Goal: Task Accomplishment & Management: Complete application form

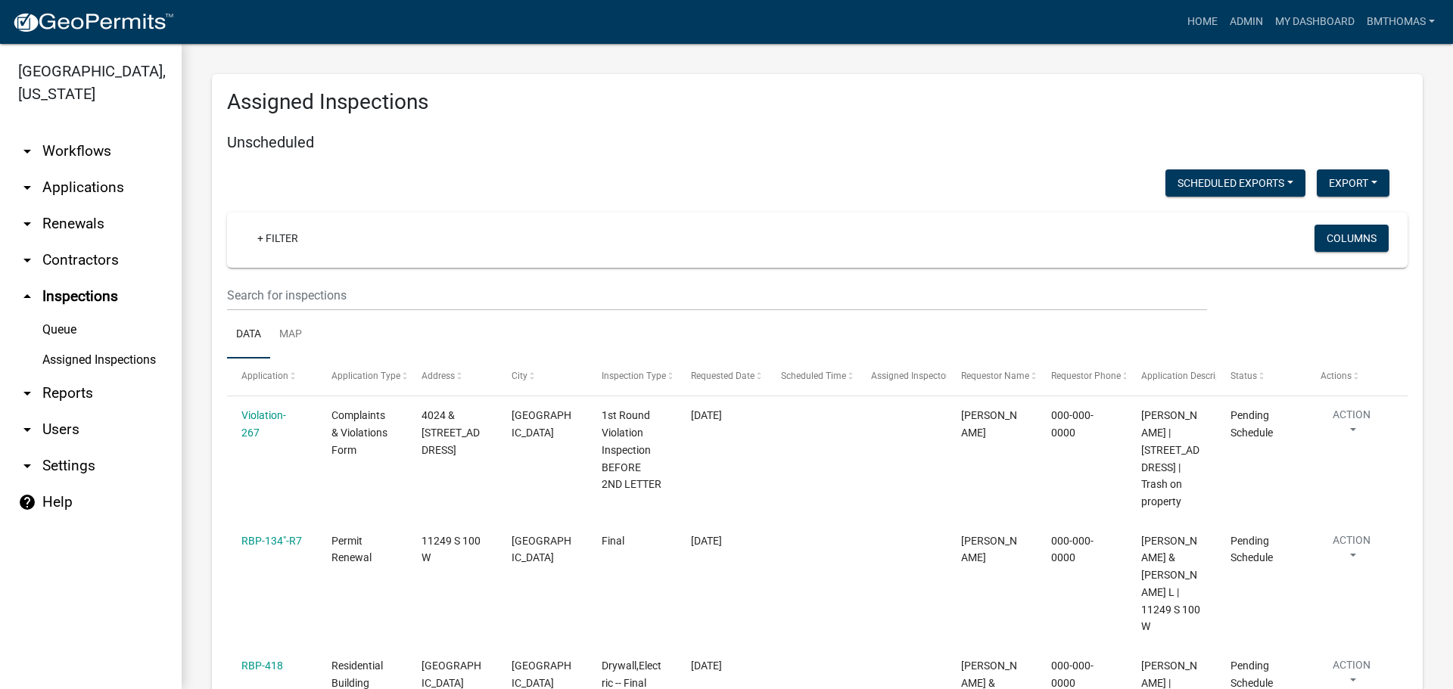
select select "3: 100"
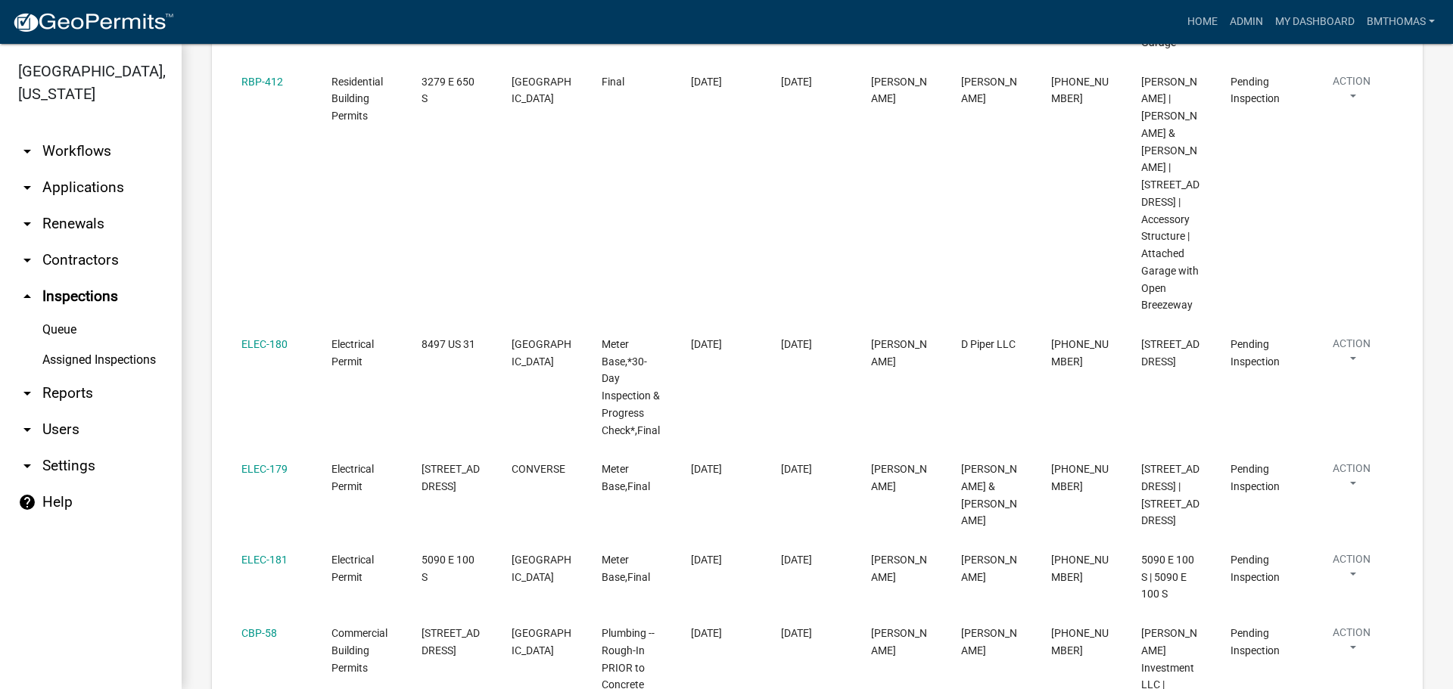
click at [45, 345] on link "Assigned Inspections" at bounding box center [91, 360] width 182 height 30
click at [93, 345] on link "Assigned Inspections" at bounding box center [91, 360] width 182 height 30
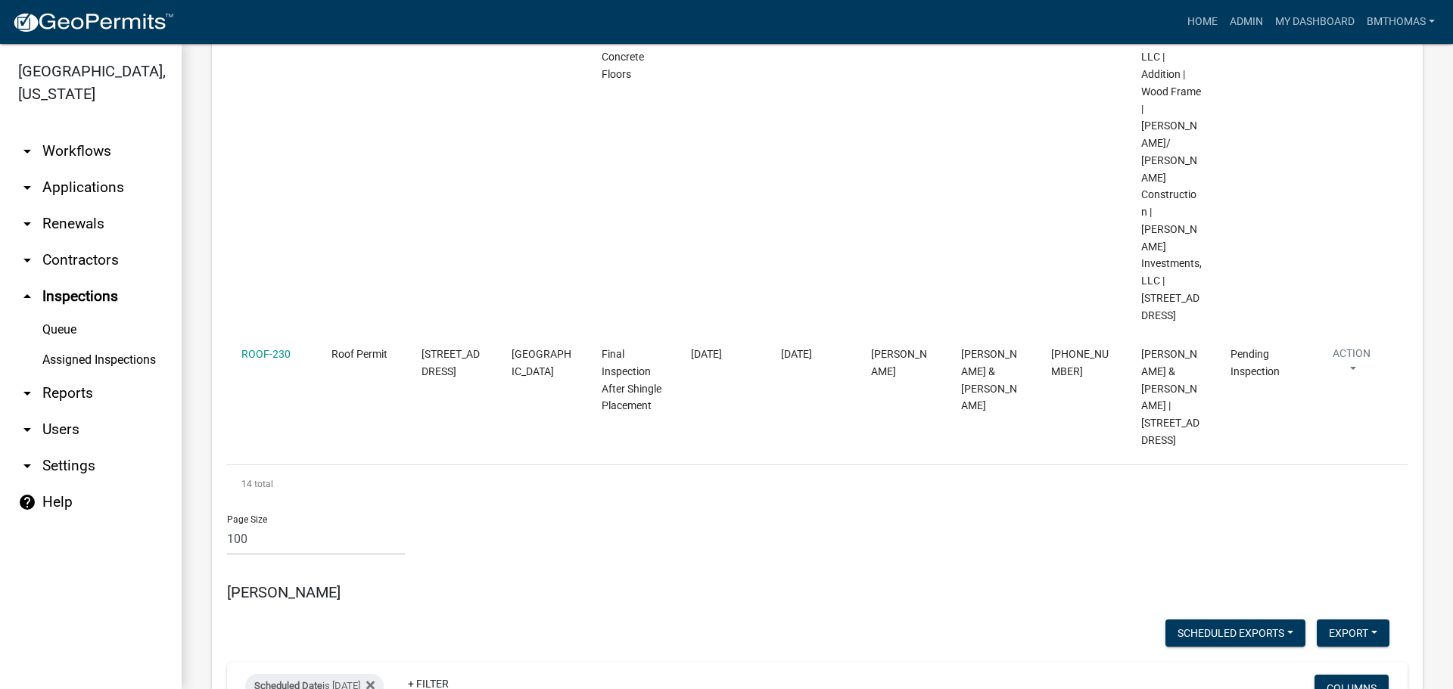
scroll to position [11484, 0]
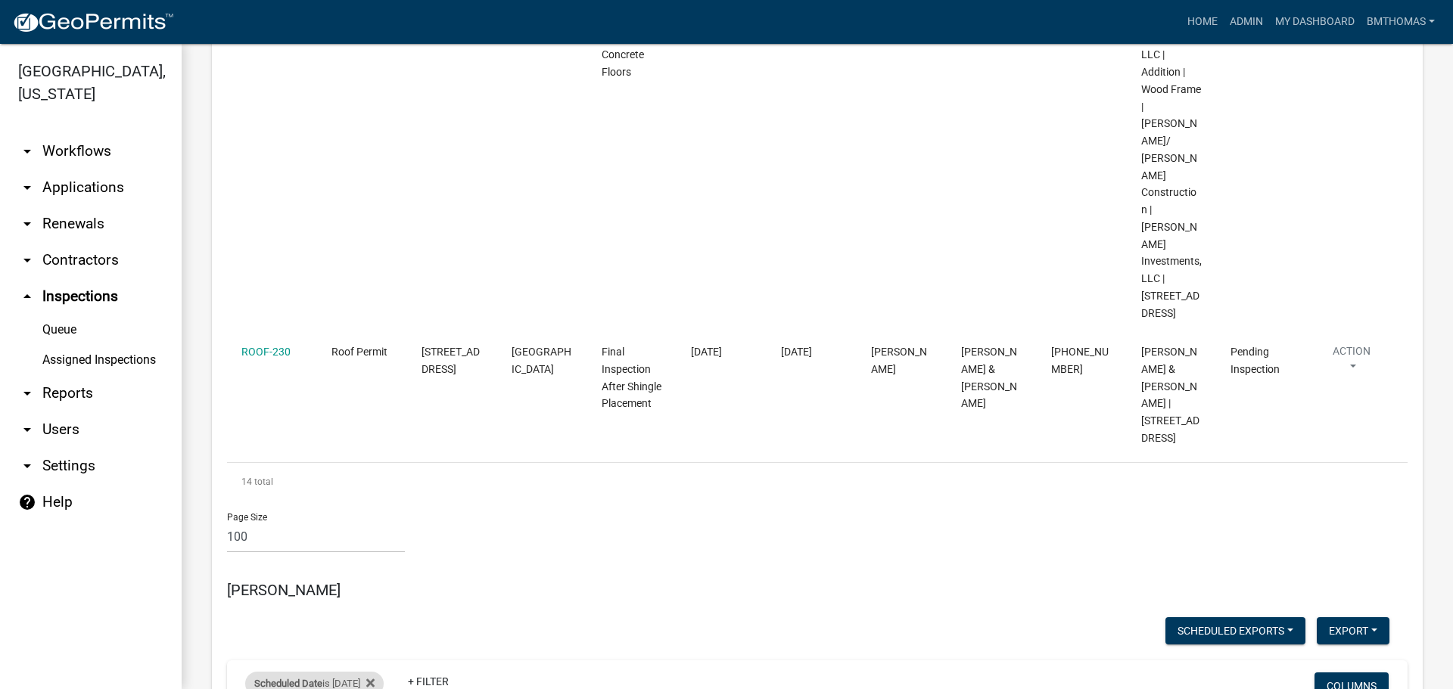
click at [356, 672] on div "Scheduled Date is [DATE]" at bounding box center [314, 684] width 139 height 24
click at [373, 446] on input "[DATE]" at bounding box center [328, 447] width 106 height 31
type input "[DATE]"
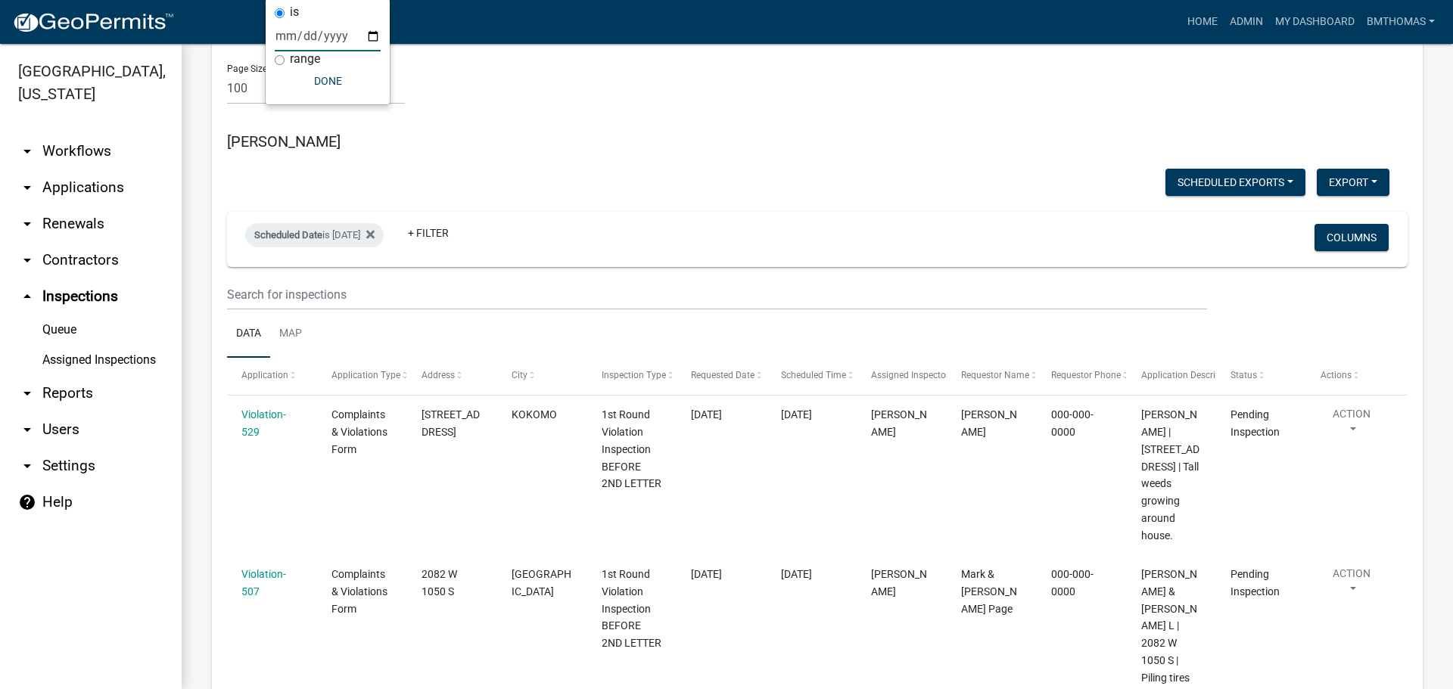
scroll to position [11730, 0]
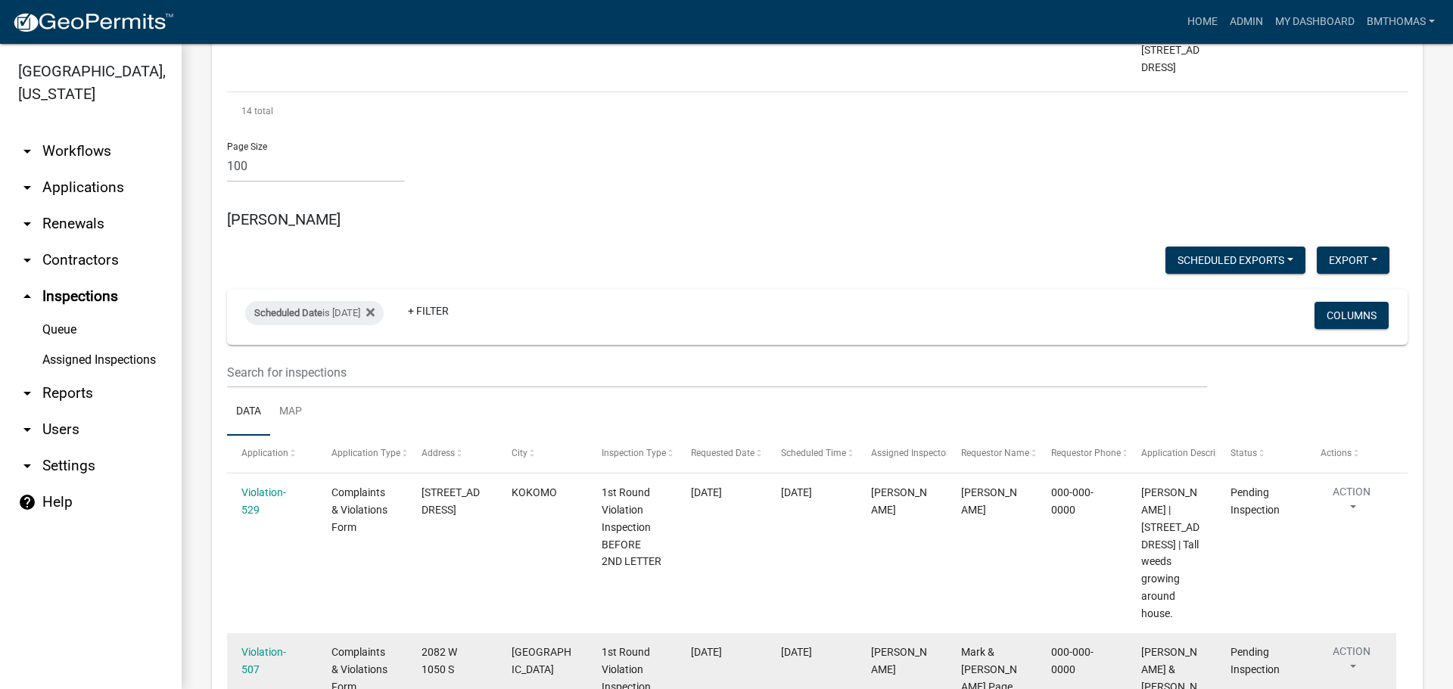
scroll to position [11881, 0]
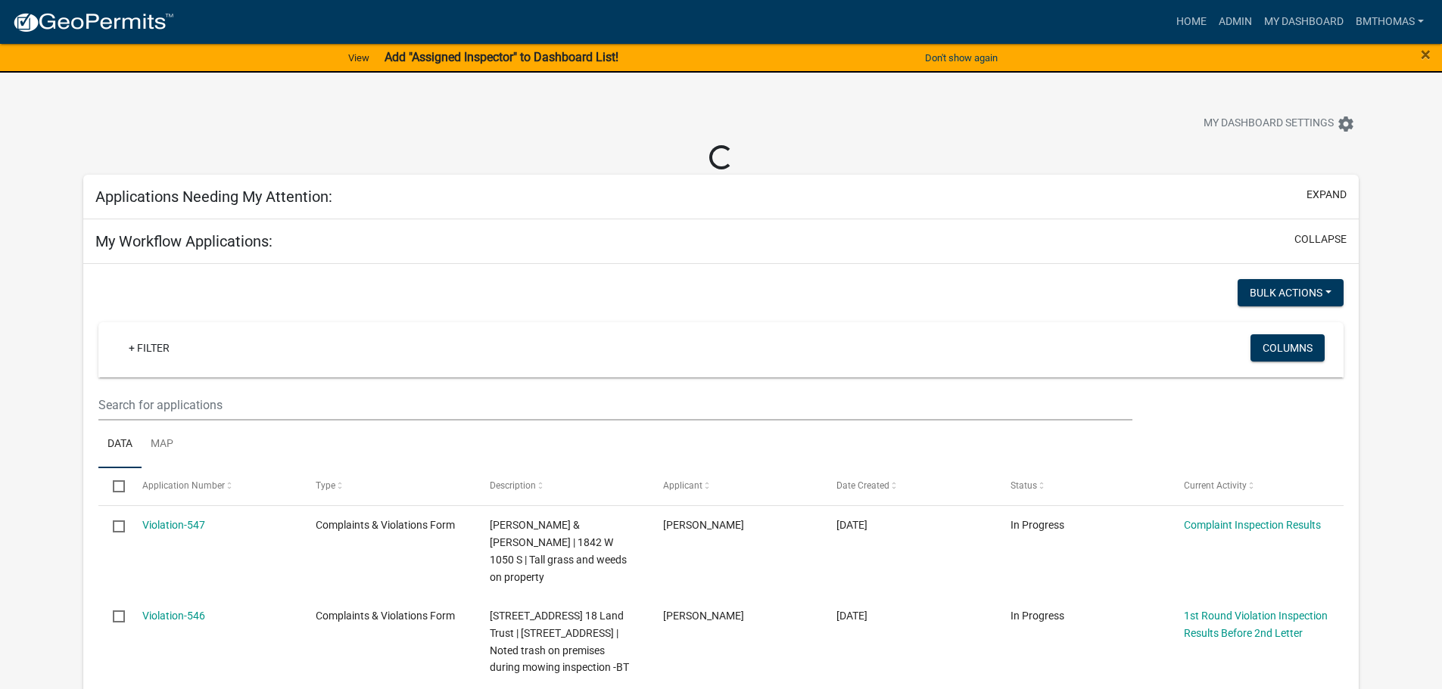
click at [1431, 57] on div "×" at bounding box center [1381, 58] width 120 height 32
click at [1422, 54] on span "×" at bounding box center [1426, 54] width 10 height 21
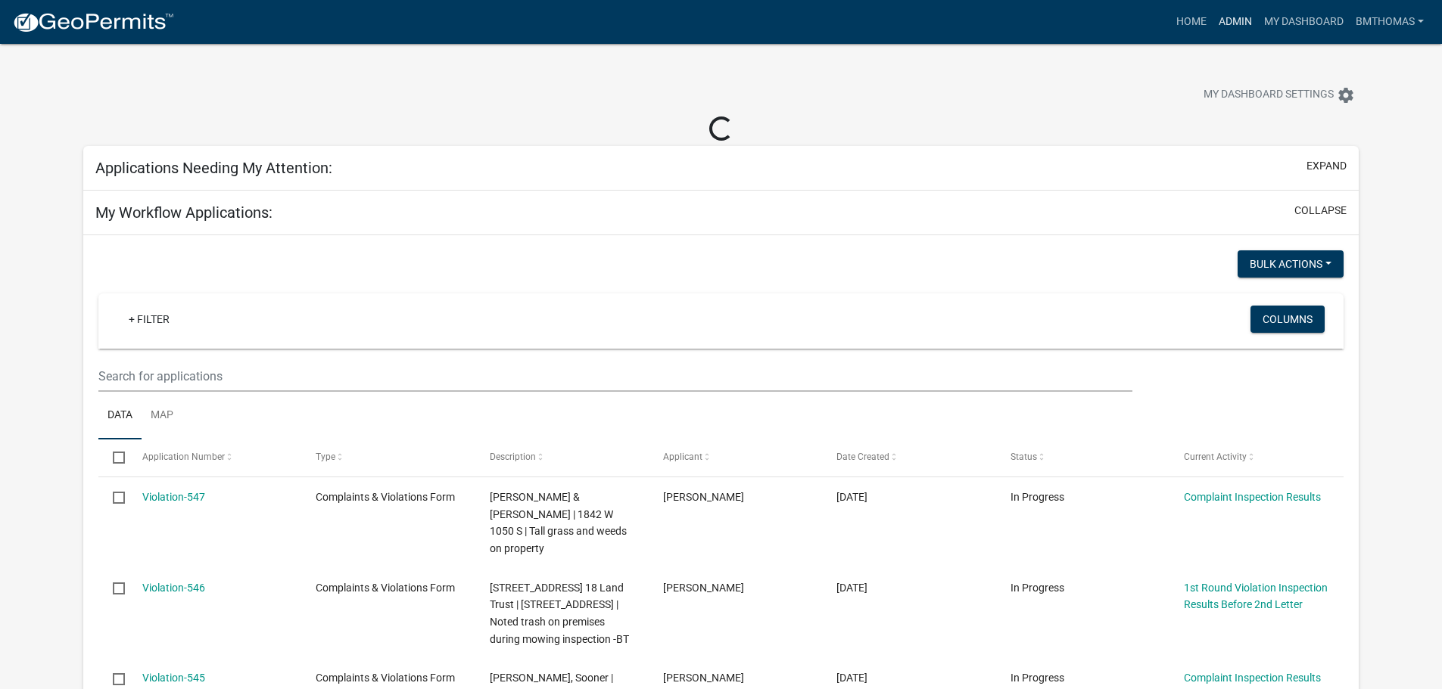
click at [1225, 17] on link "Admin" at bounding box center [1234, 22] width 45 height 29
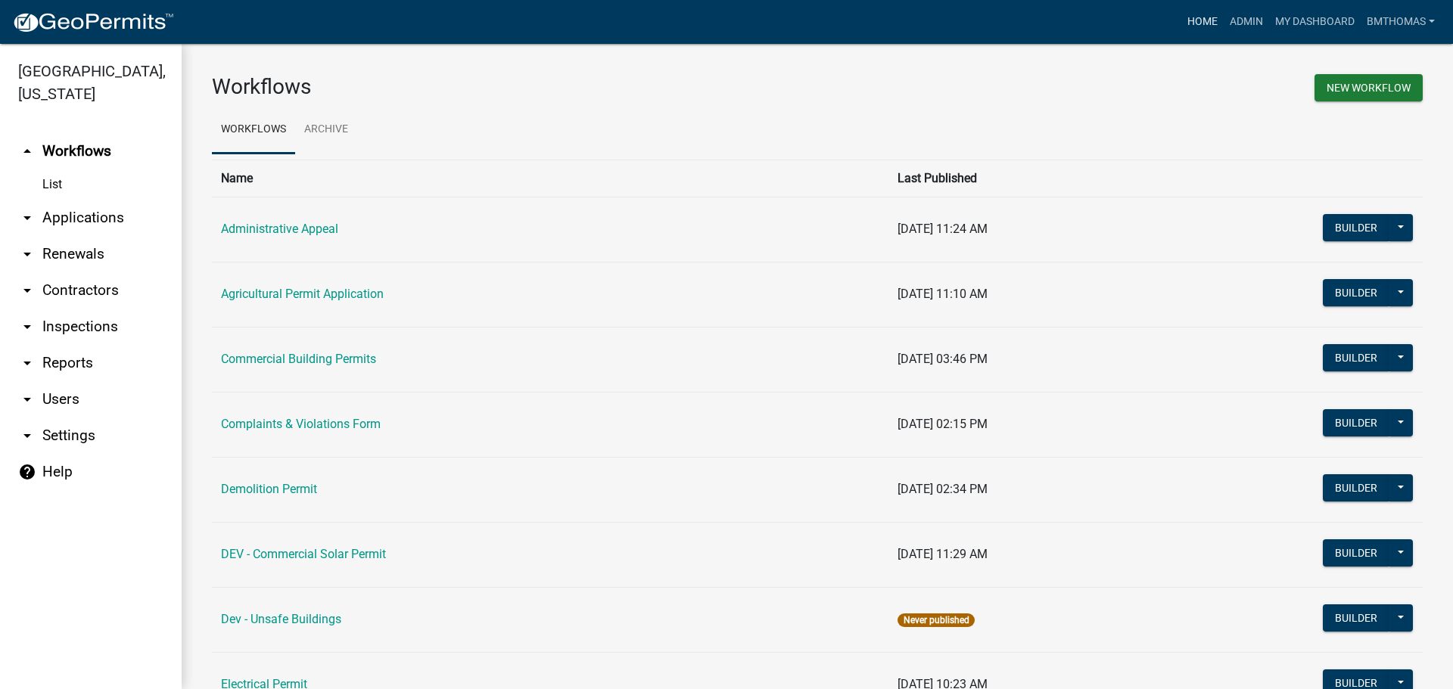
click at [1194, 16] on link "Home" at bounding box center [1202, 22] width 42 height 29
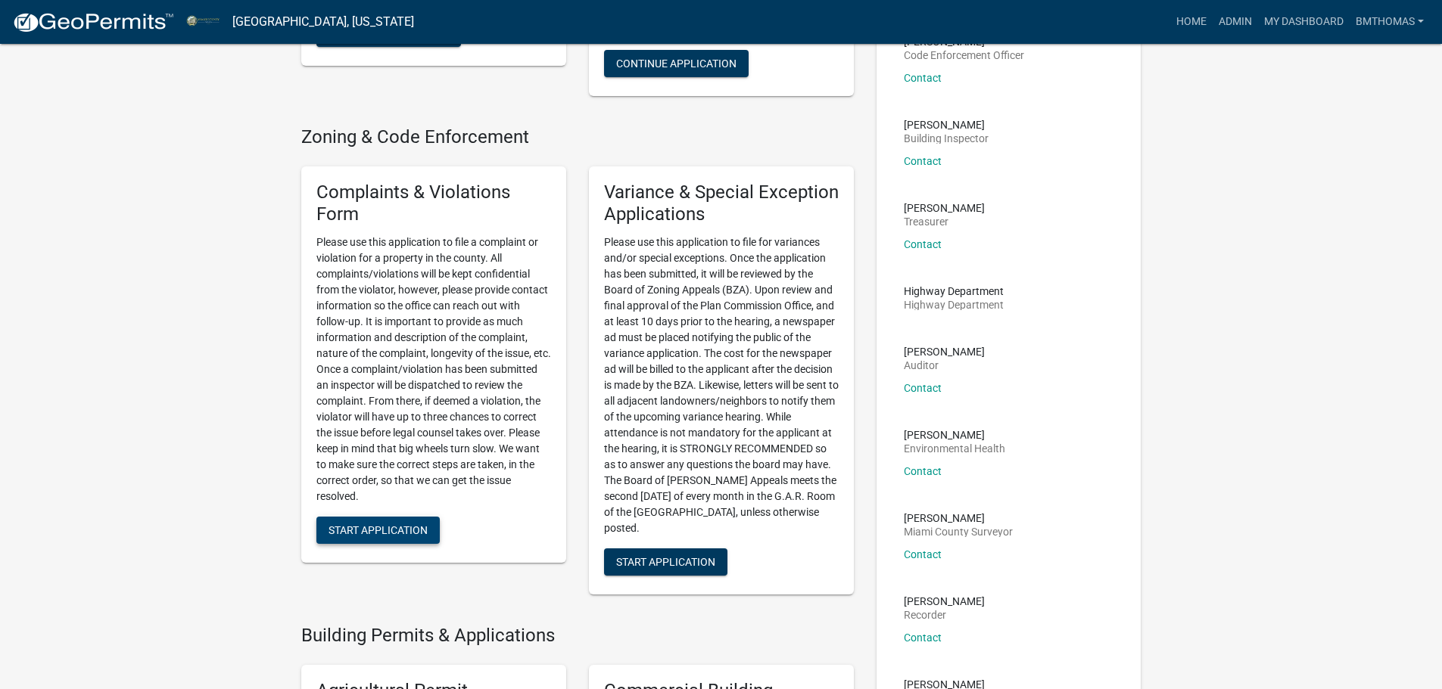
scroll to position [303, 0]
click at [416, 533] on span "Start Application" at bounding box center [377, 530] width 99 height 12
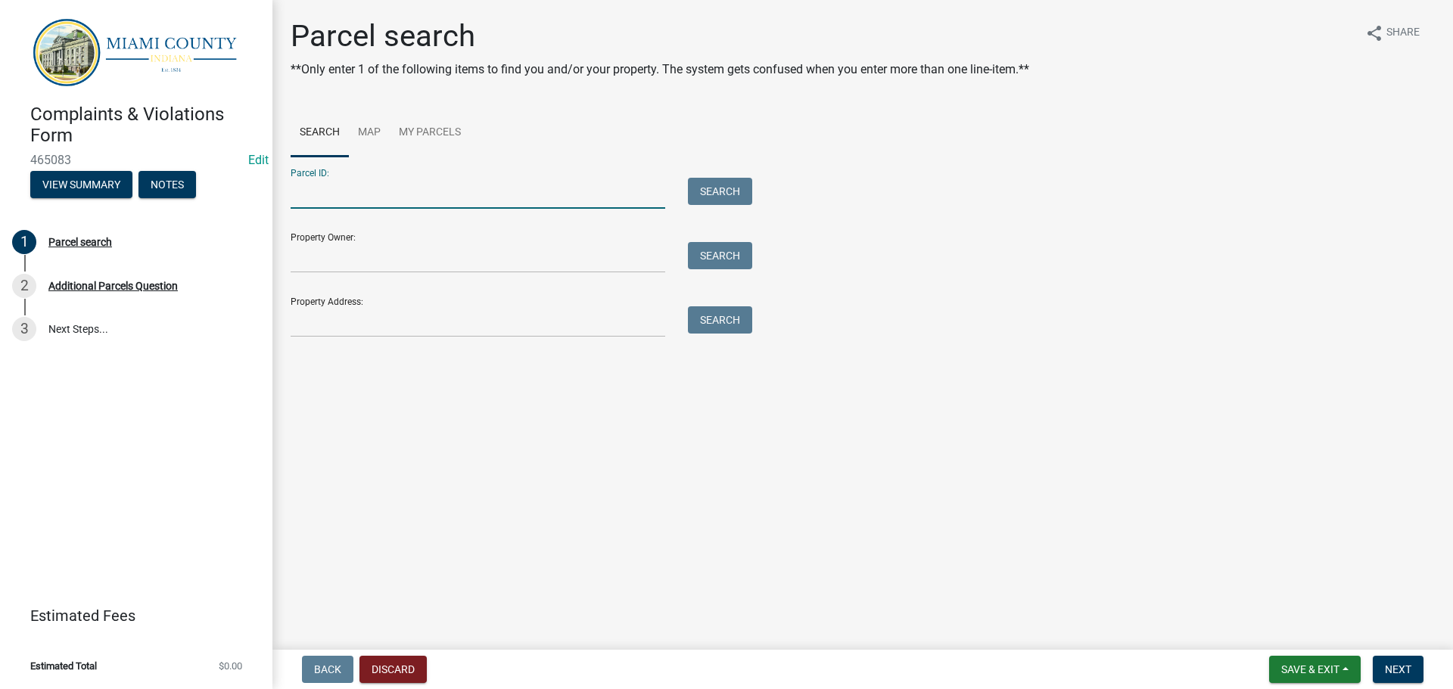
click at [373, 191] on input "Parcel ID:" at bounding box center [478, 193] width 375 height 31
paste input "52-10-26-201-106.000-017"
type input "52-10-26-201-106.000-017"
click at [731, 188] on button "Search" at bounding box center [720, 191] width 64 height 27
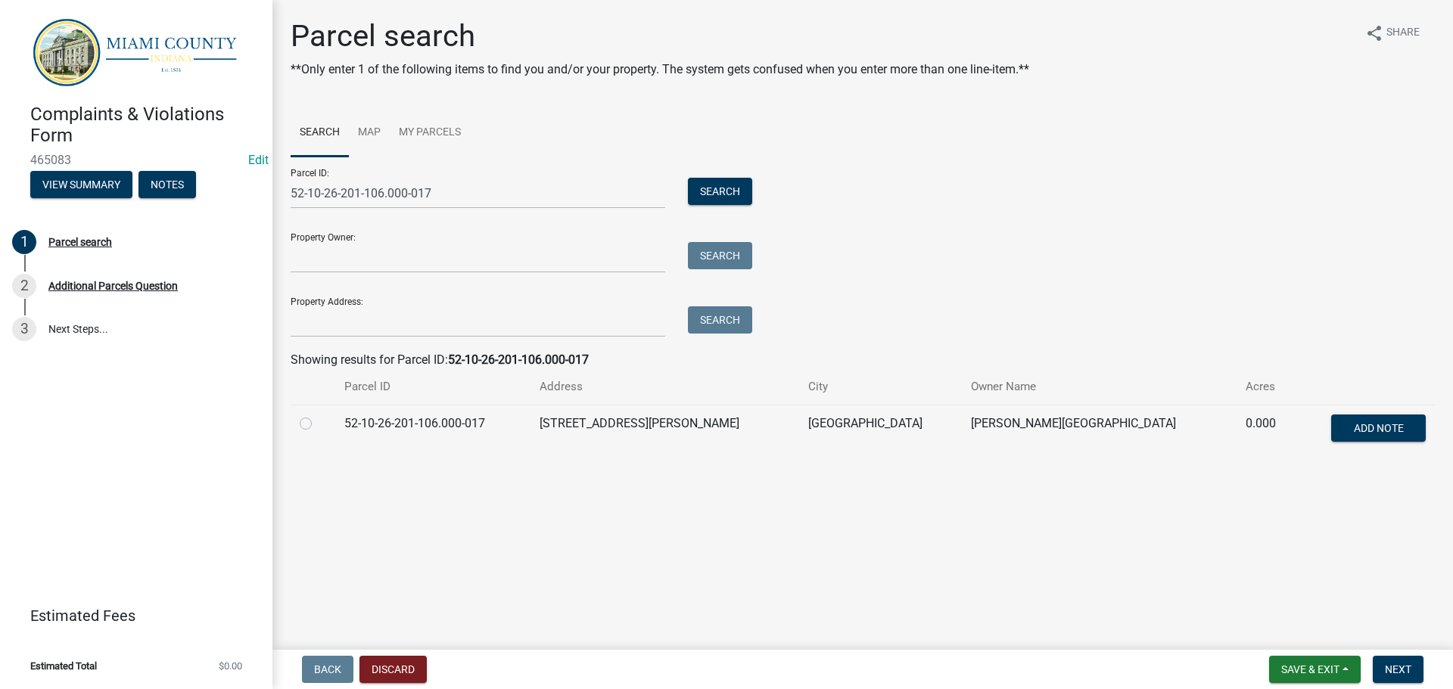
click at [318, 415] on label at bounding box center [318, 415] width 0 height 0
click at [318, 419] on input "radio" at bounding box center [323, 420] width 10 height 10
radio input "true"
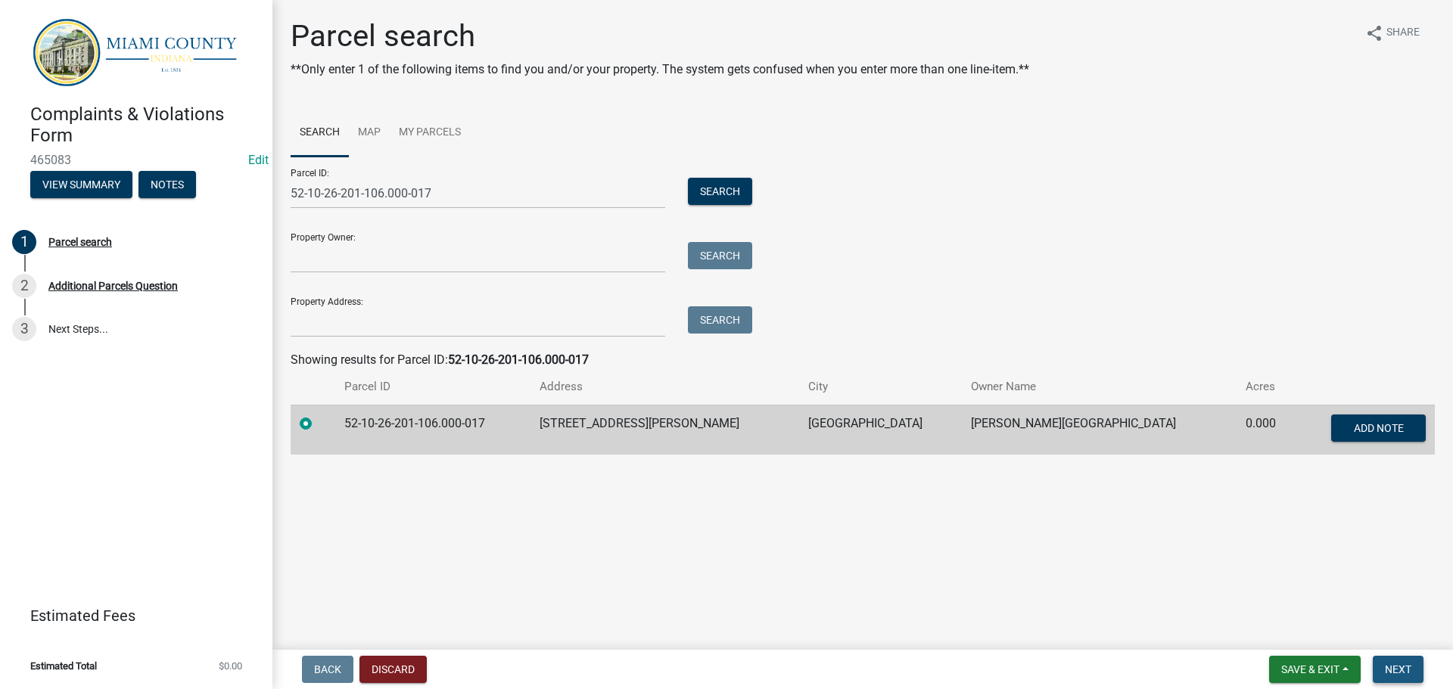
click at [1405, 671] on span "Next" at bounding box center [1398, 670] width 26 height 12
click at [1373, 656] on button "Next" at bounding box center [1398, 669] width 51 height 27
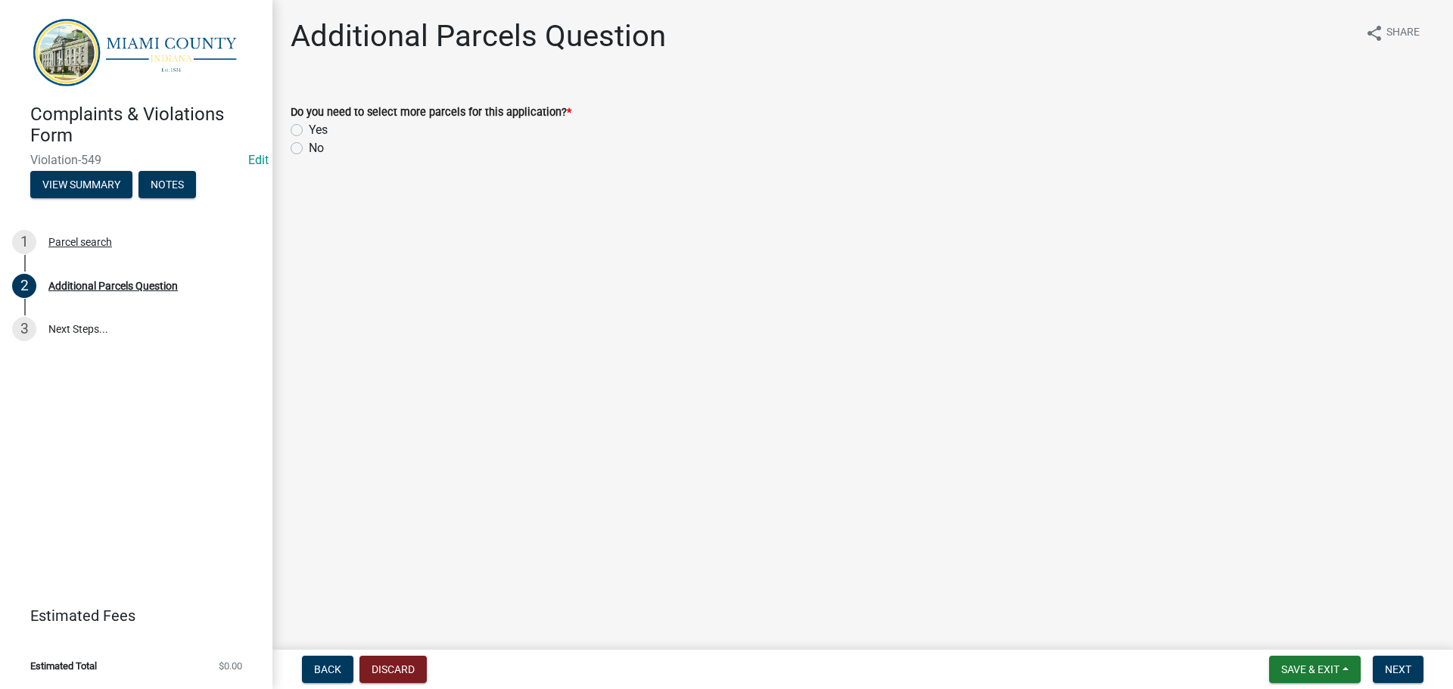
click at [309, 151] on label "No" at bounding box center [316, 148] width 15 height 18
click at [309, 149] on input "No" at bounding box center [314, 144] width 10 height 10
radio input "true"
click at [1393, 675] on span "Next" at bounding box center [1398, 670] width 26 height 12
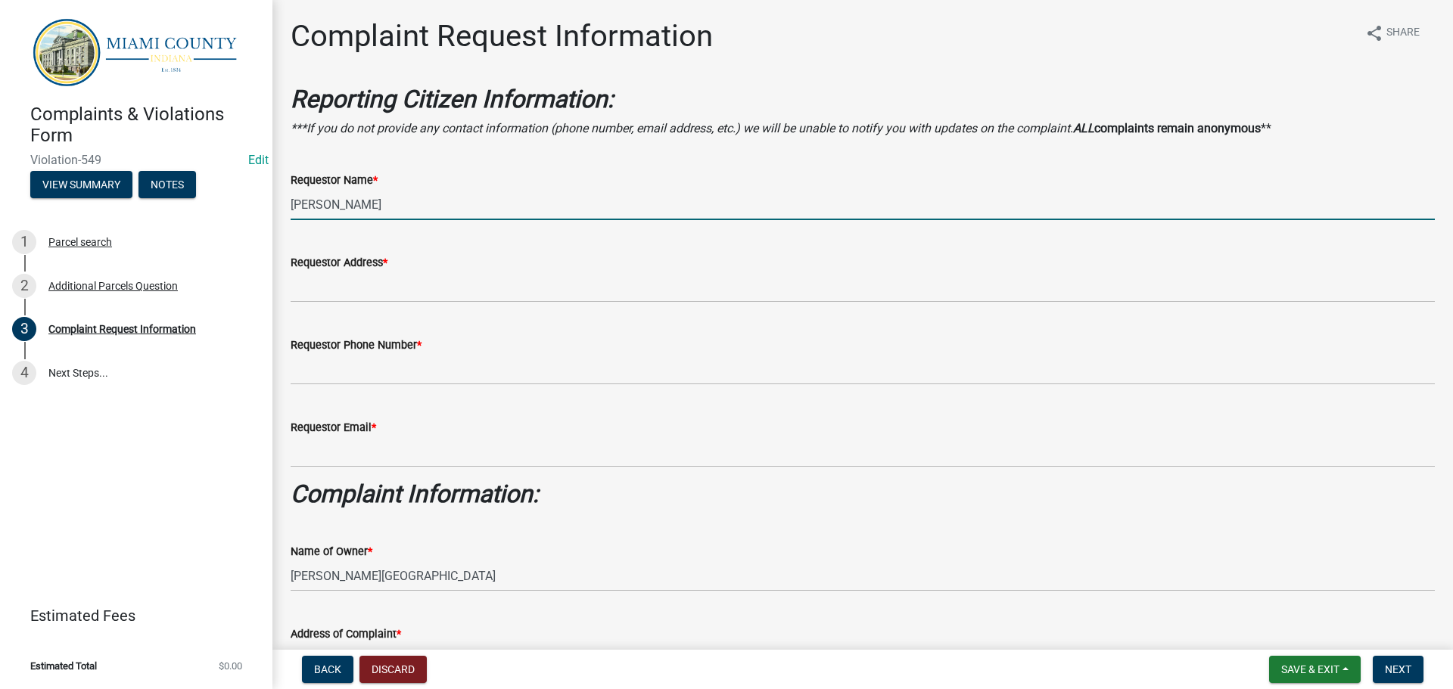
drag, startPoint x: 410, startPoint y: 206, endPoint x: 276, endPoint y: 196, distance: 134.3
type input "Wanda Wallace"
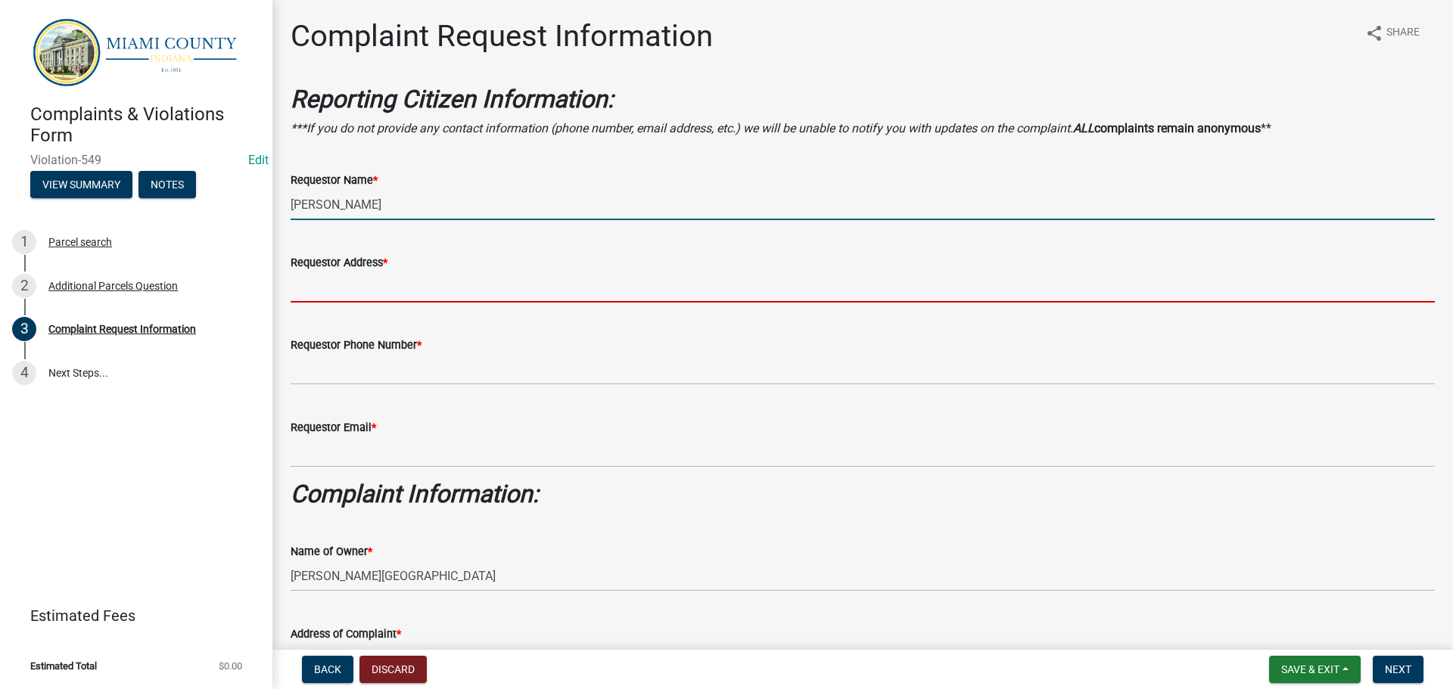
click at [332, 288] on input "Requestor Address *" at bounding box center [863, 287] width 1144 height 31
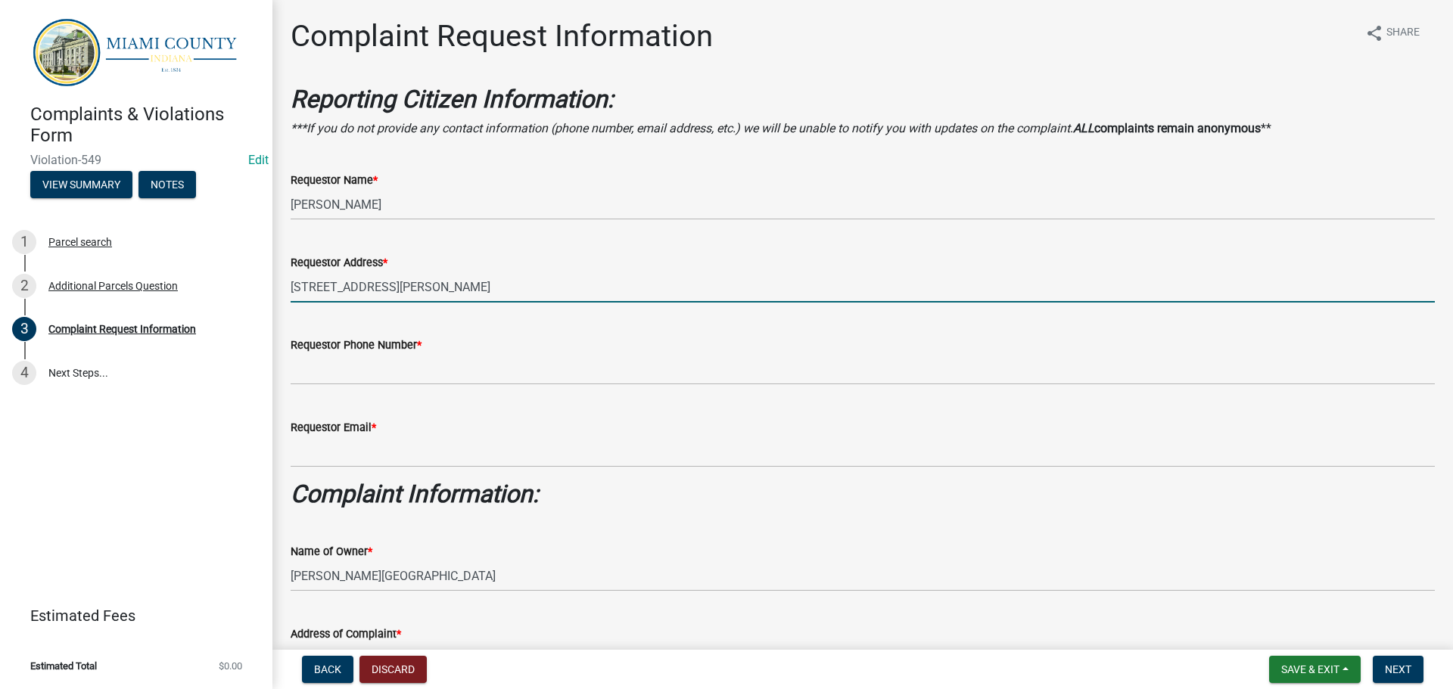
type input "3214 Schilling St"
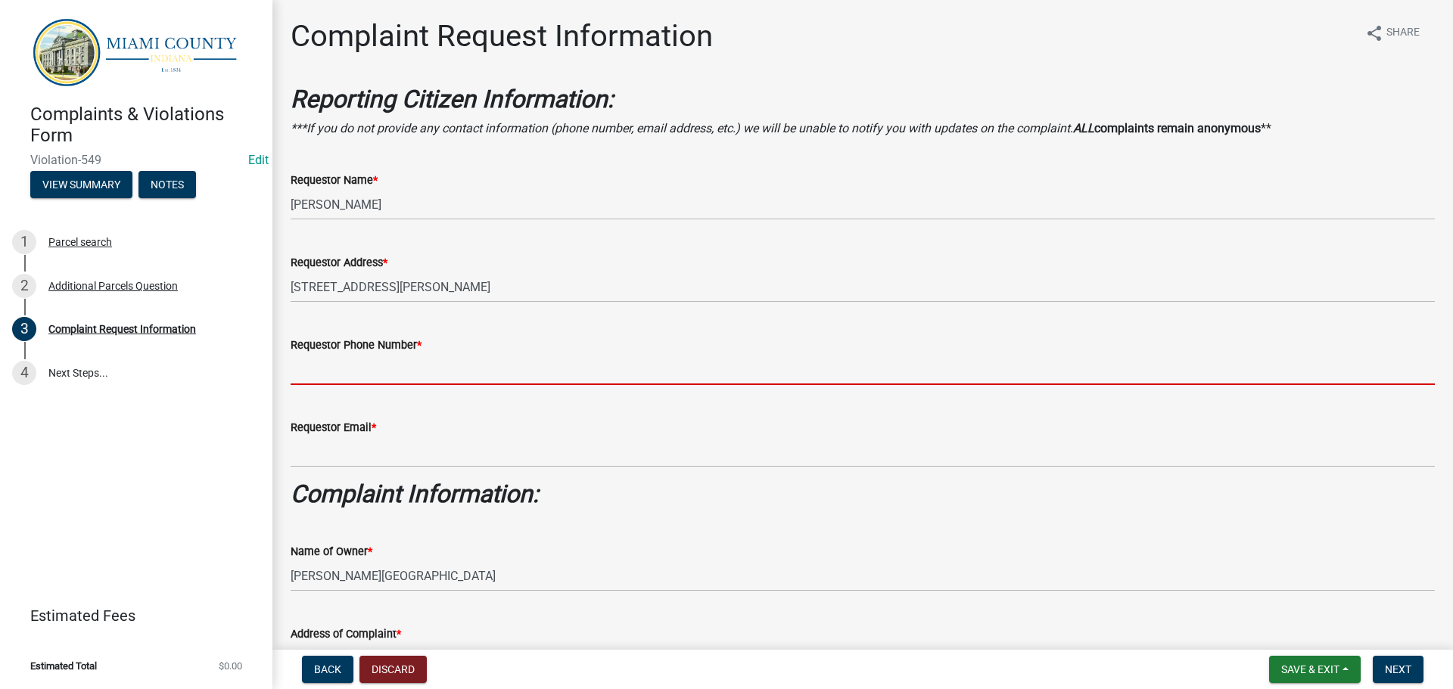
click at [312, 379] on input "Requestor Phone Number *" at bounding box center [863, 369] width 1144 height 31
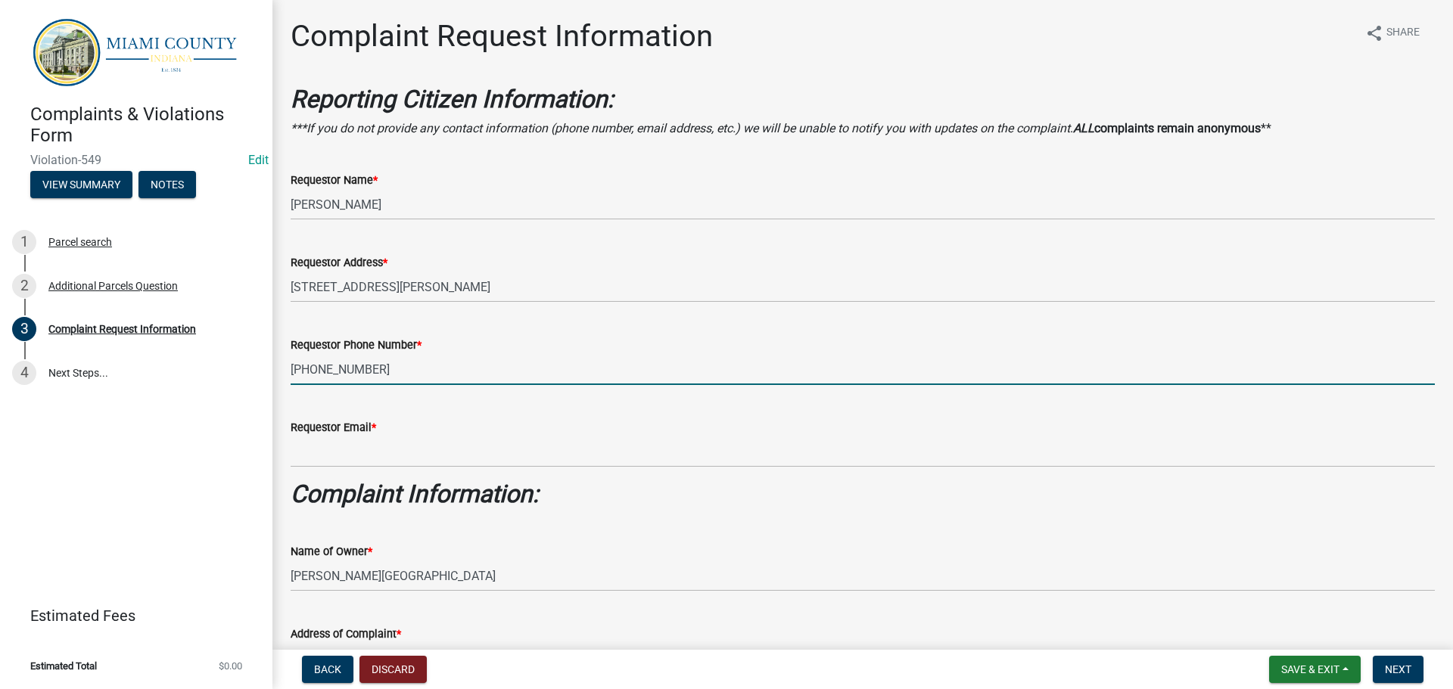
type input "765-480-0256"
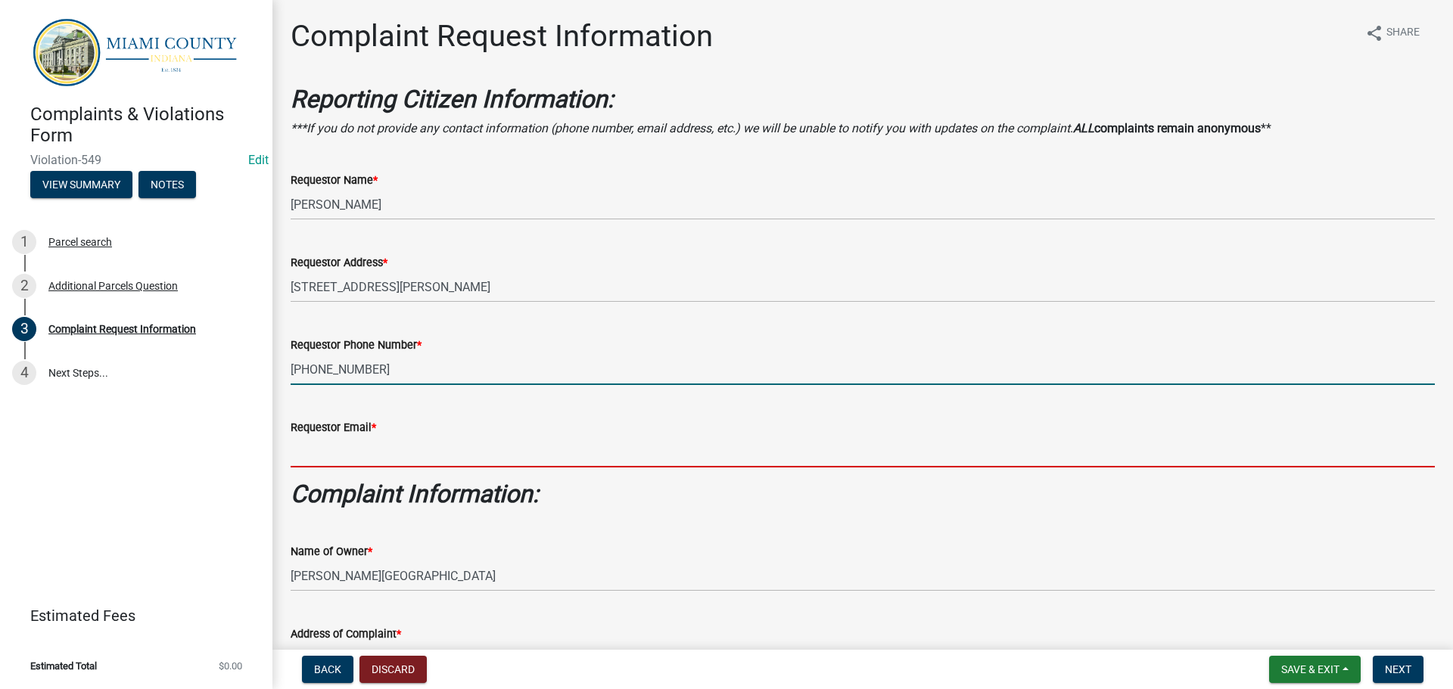
click at [414, 447] on input "Requestor Email *" at bounding box center [863, 452] width 1144 height 31
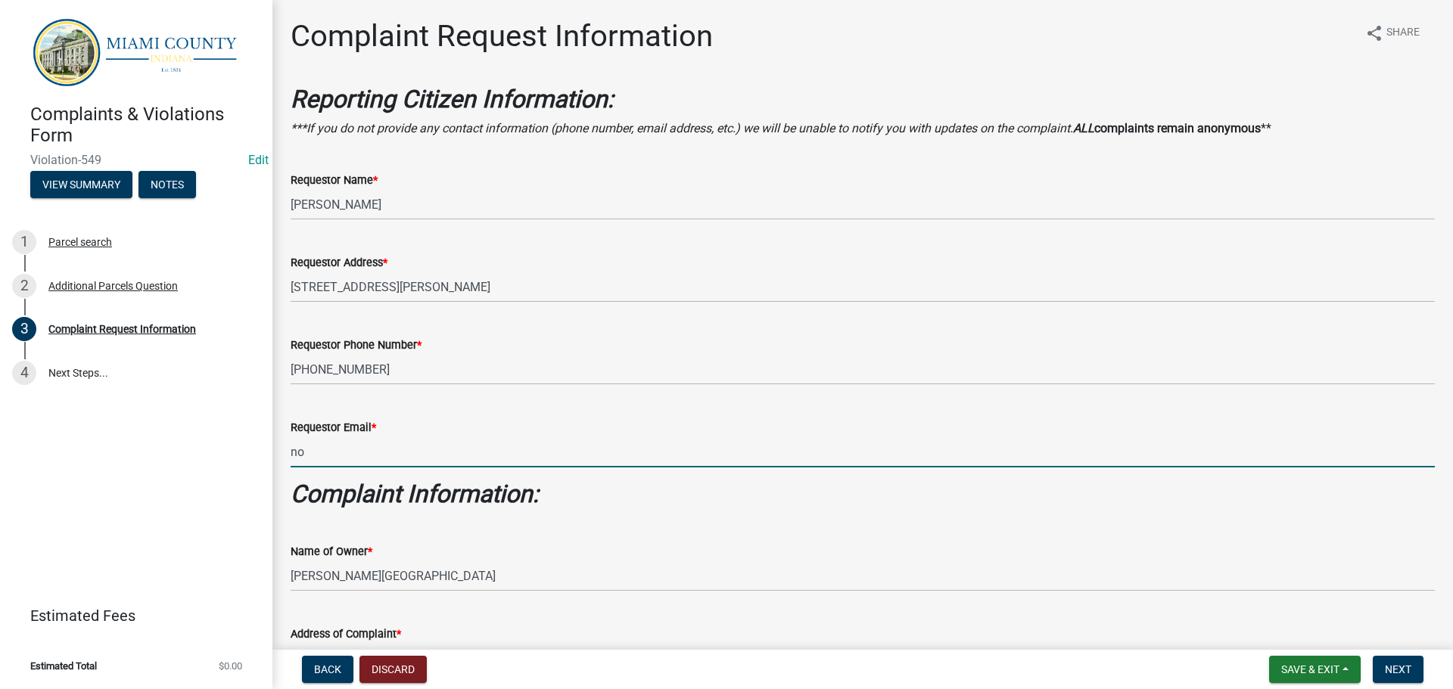
type input "nomail@nomail.com"
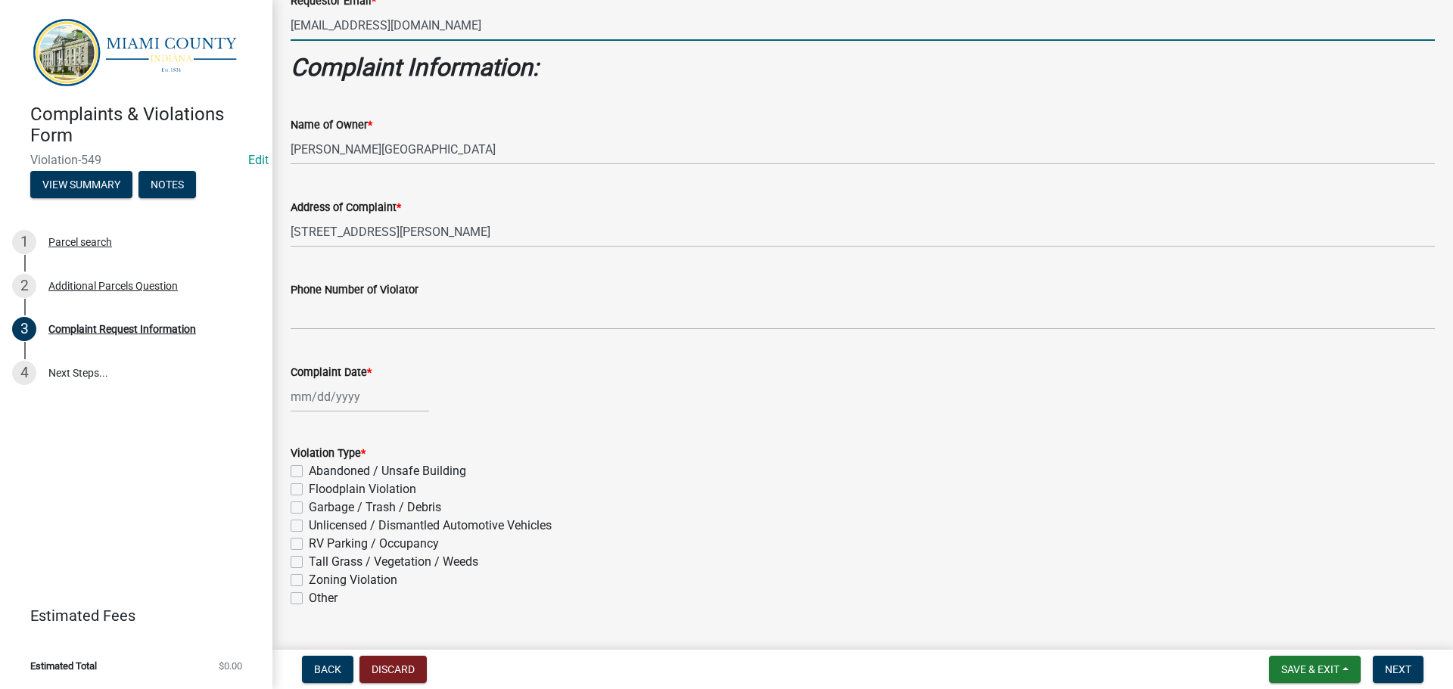
scroll to position [454, 0]
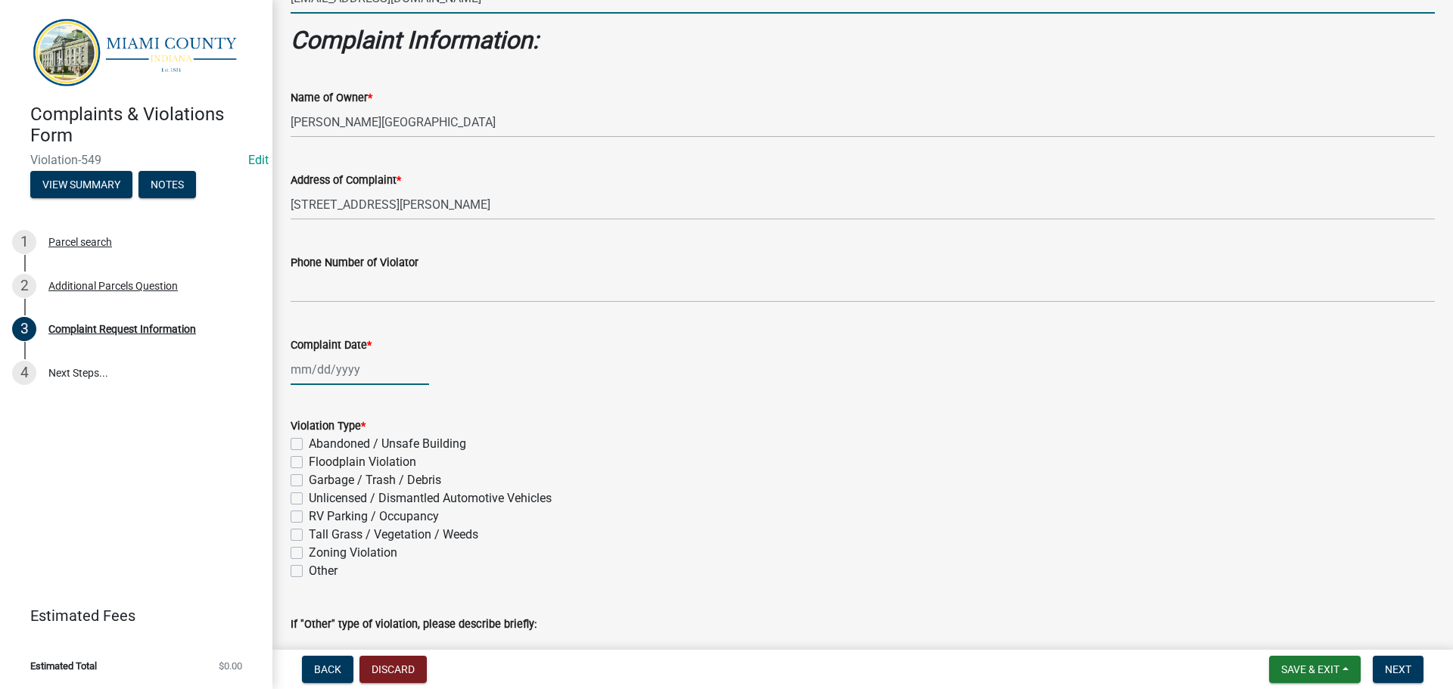
click at [332, 372] on div at bounding box center [360, 369] width 139 height 31
select select "8"
select select "2025"
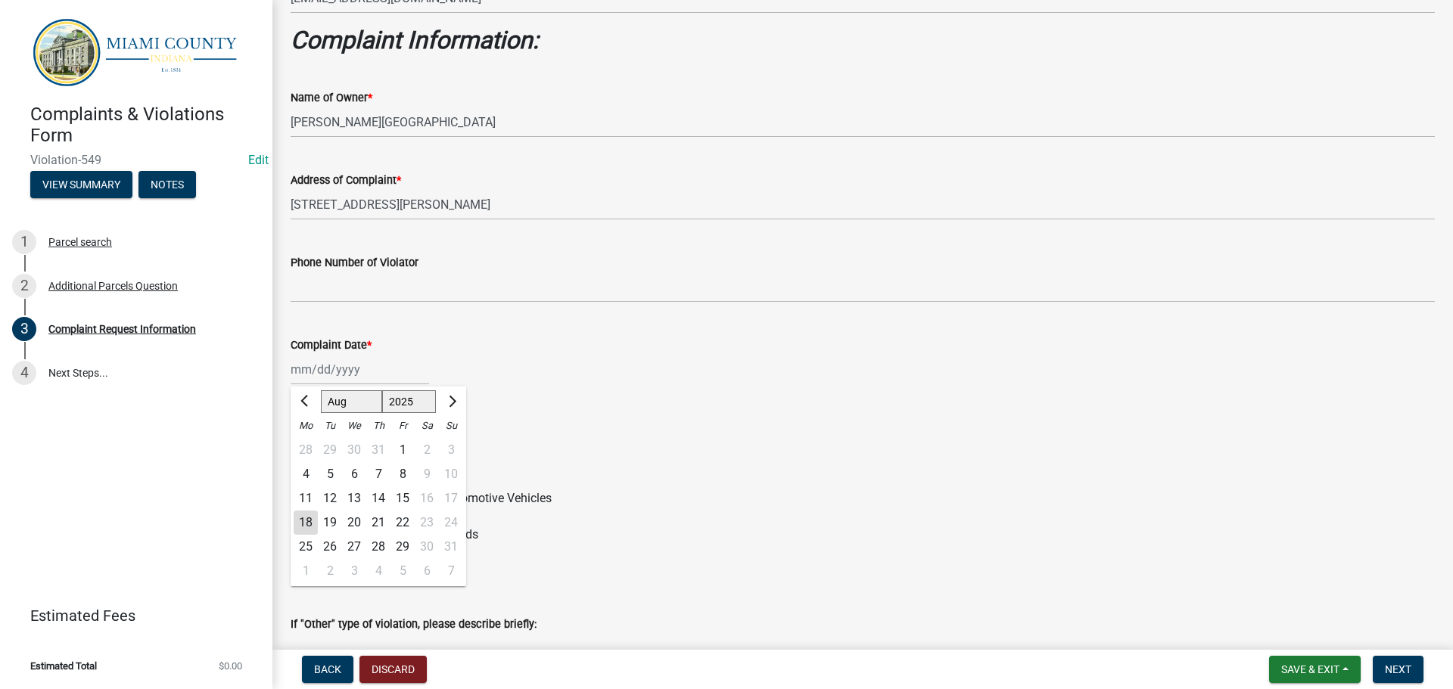
click at [407, 500] on div "15" at bounding box center [403, 499] width 24 height 24
type input "08/15/2025"
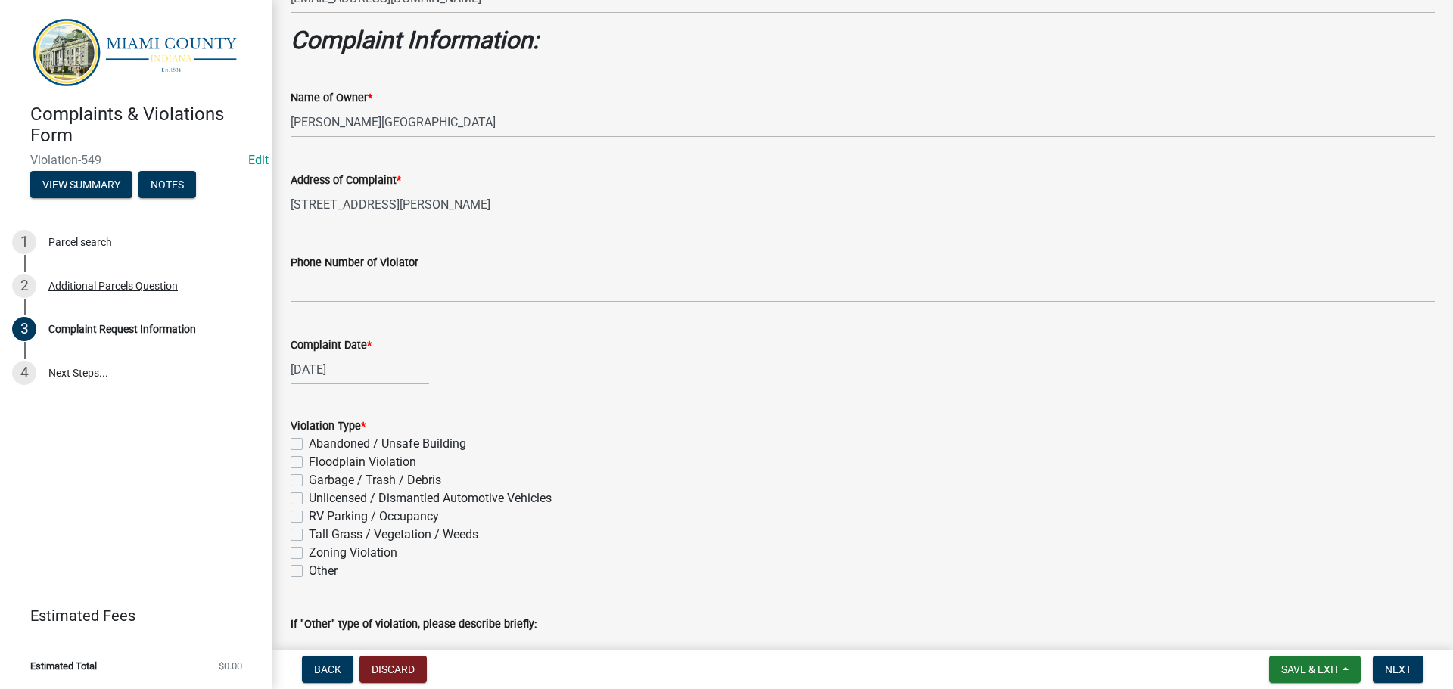
click at [309, 535] on label "Tall Grass / Vegetation / Weeds" at bounding box center [394, 535] width 170 height 18
click at [309, 535] on input "Tall Grass / Vegetation / Weeds" at bounding box center [314, 531] width 10 height 10
checkbox input "true"
checkbox input "false"
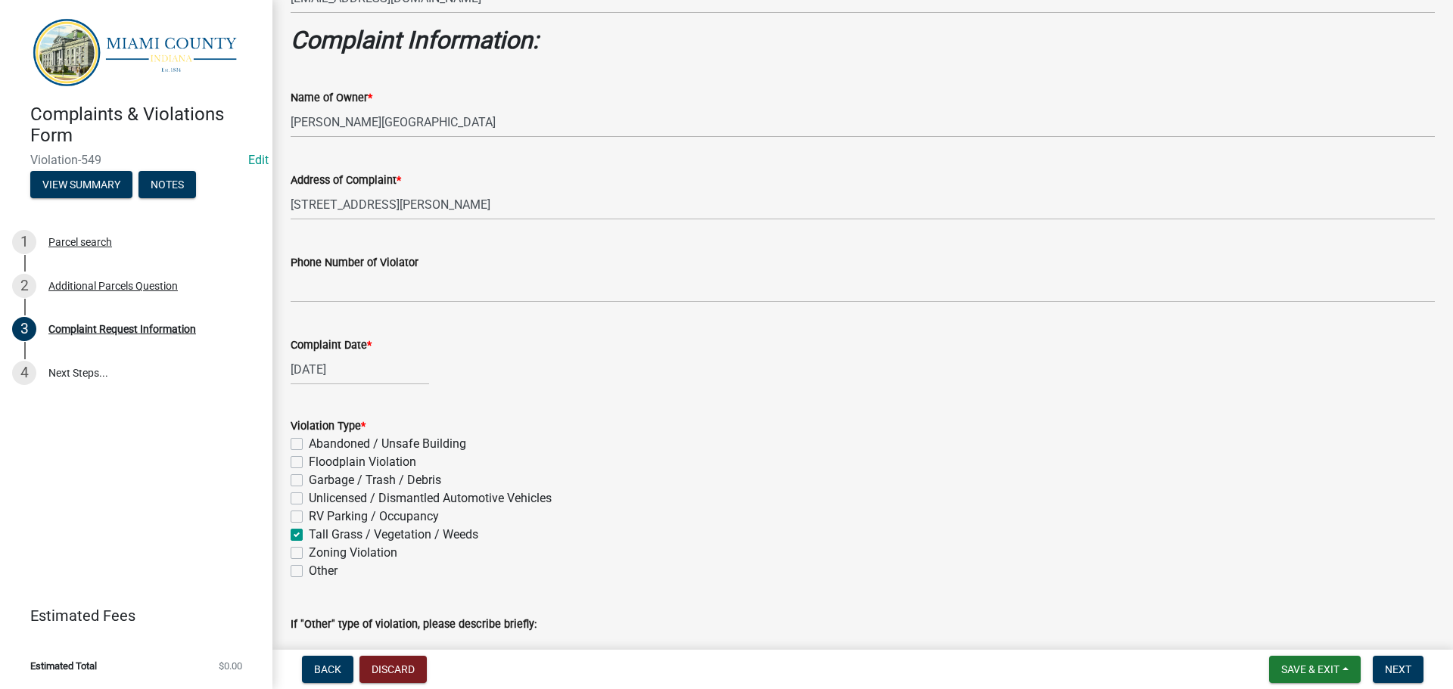
checkbox input "false"
checkbox input "true"
checkbox input "false"
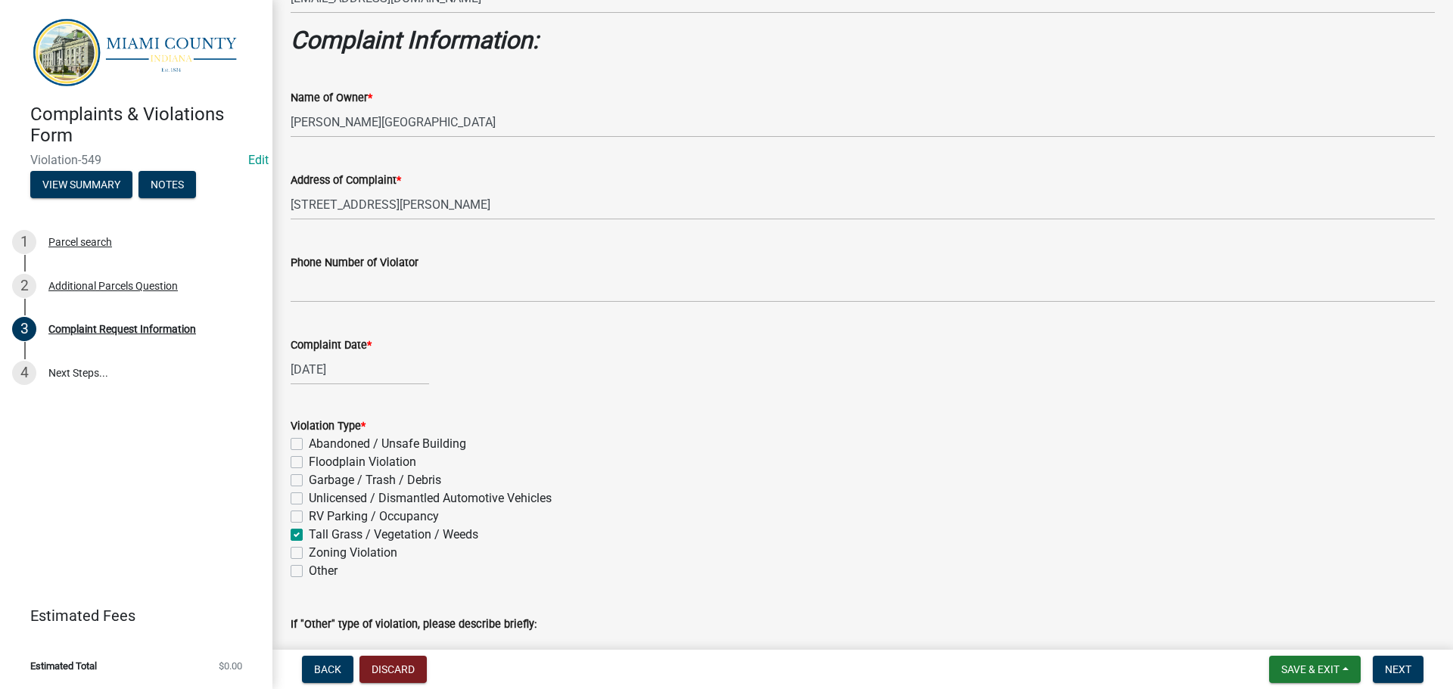
checkbox input "false"
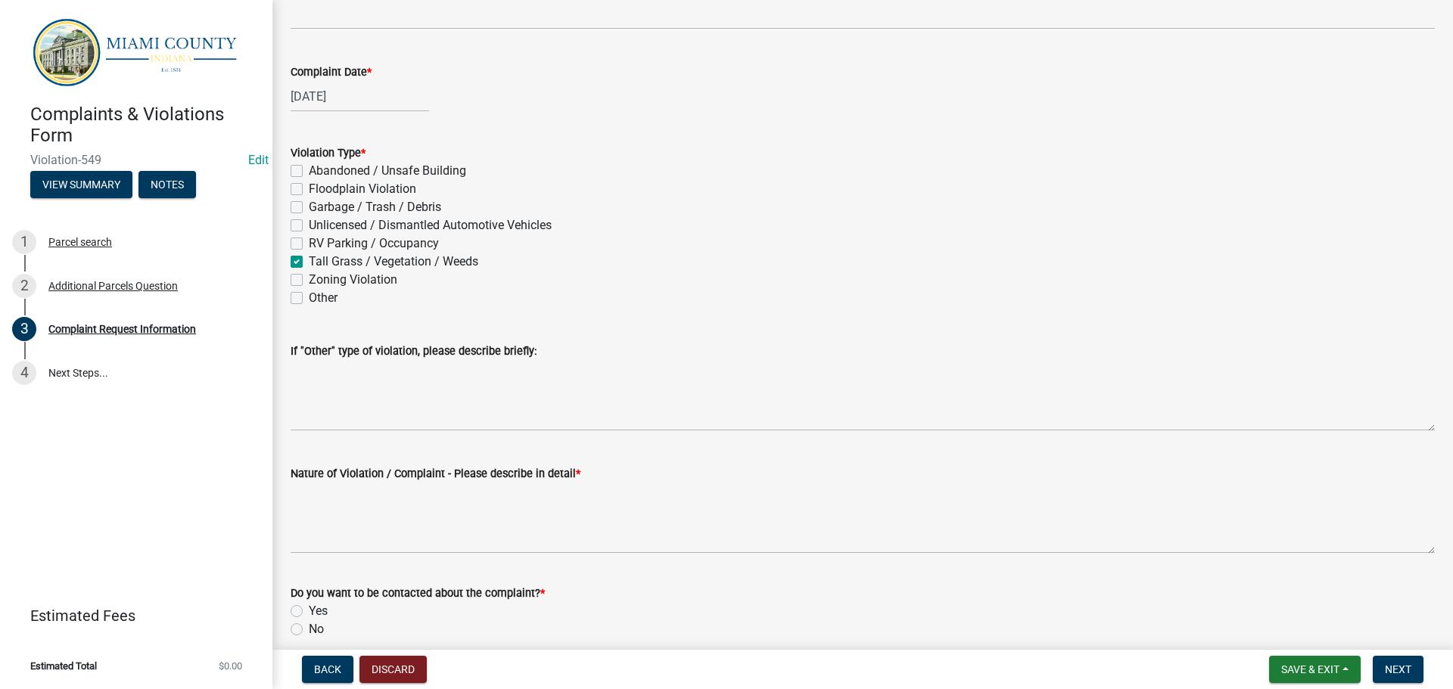
scroll to position [757, 0]
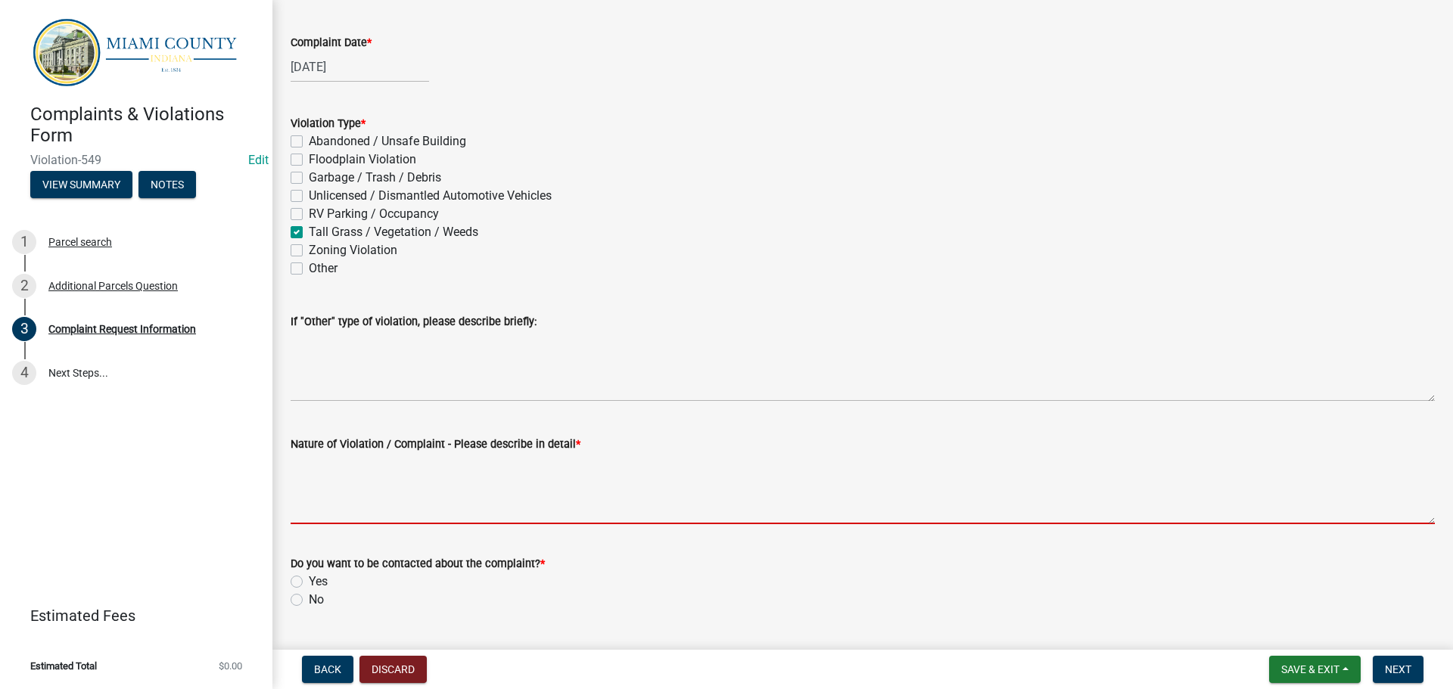
click at [365, 469] on textarea "Nature of Violation / Complaint - Please describe in detail *" at bounding box center [863, 488] width 1144 height 71
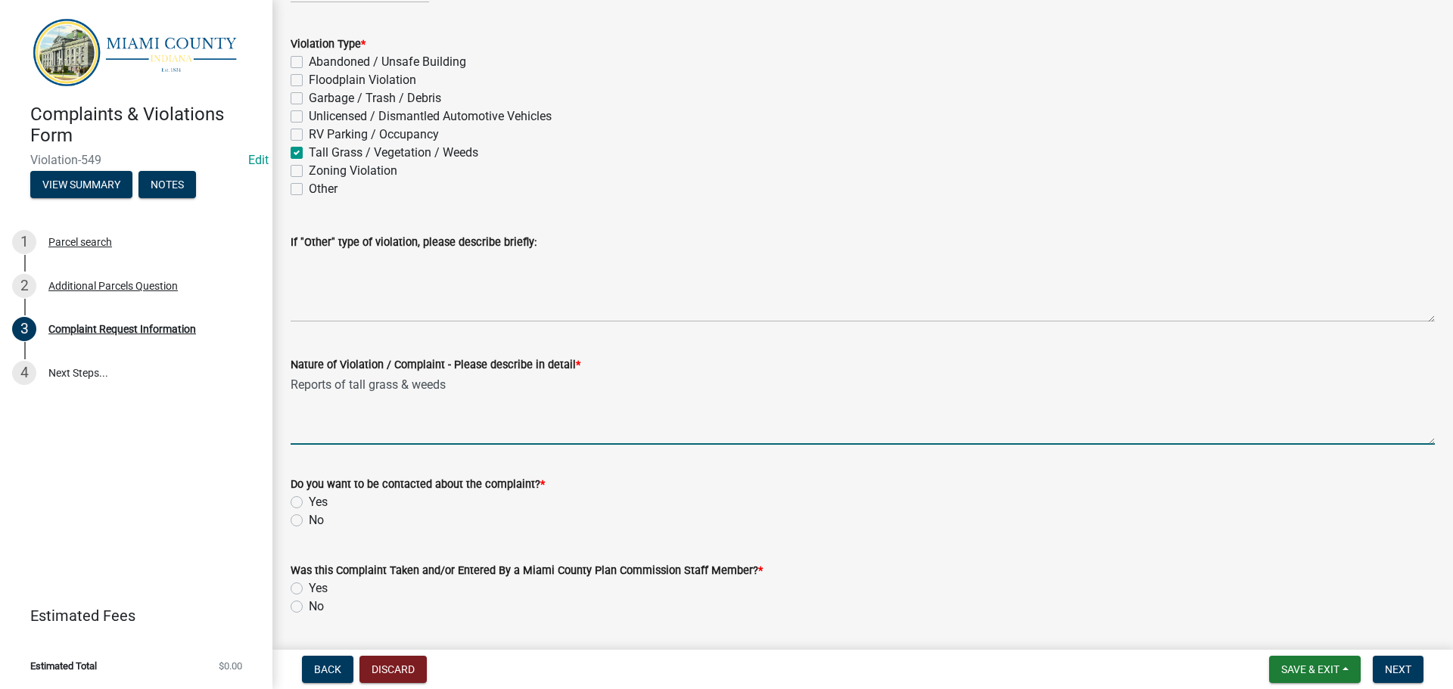
scroll to position [992, 0]
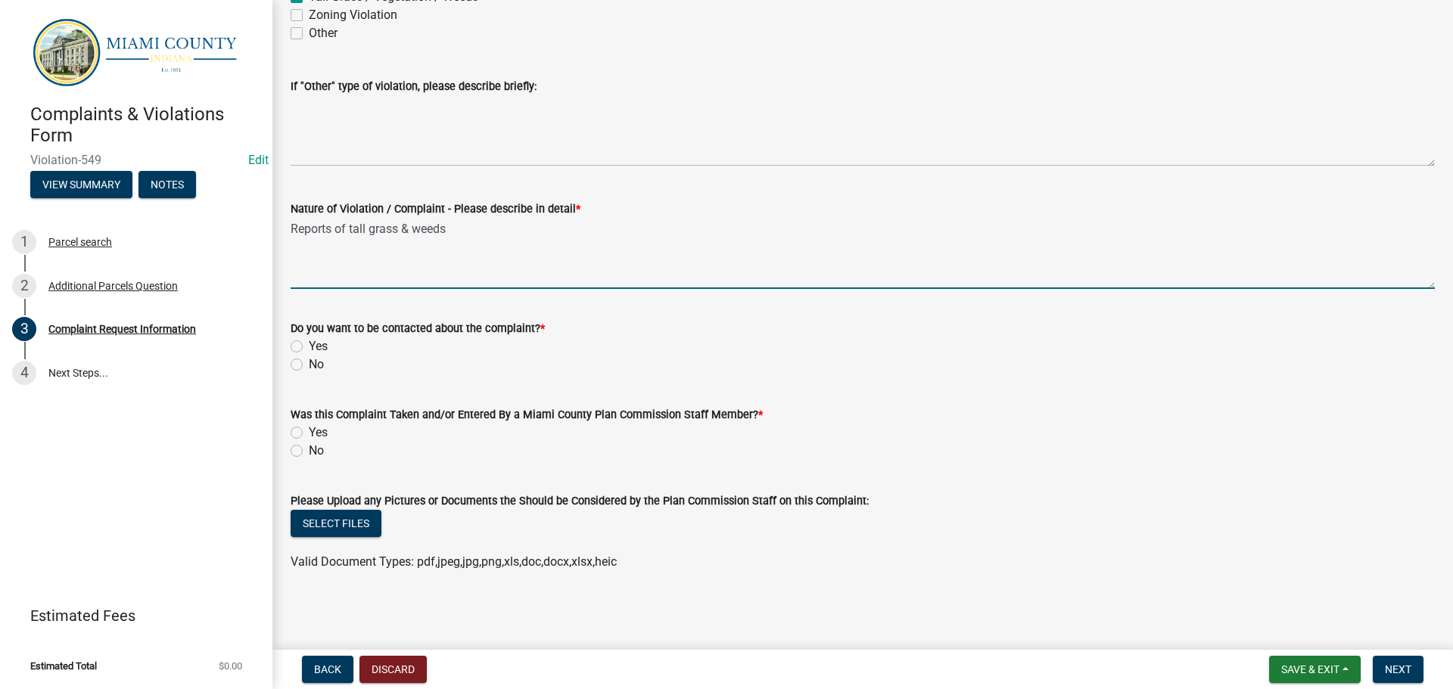
type textarea "Reports of tall grass & weeds"
click at [309, 363] on label "No" at bounding box center [316, 365] width 15 height 18
click at [309, 363] on input "No" at bounding box center [314, 361] width 10 height 10
radio input "true"
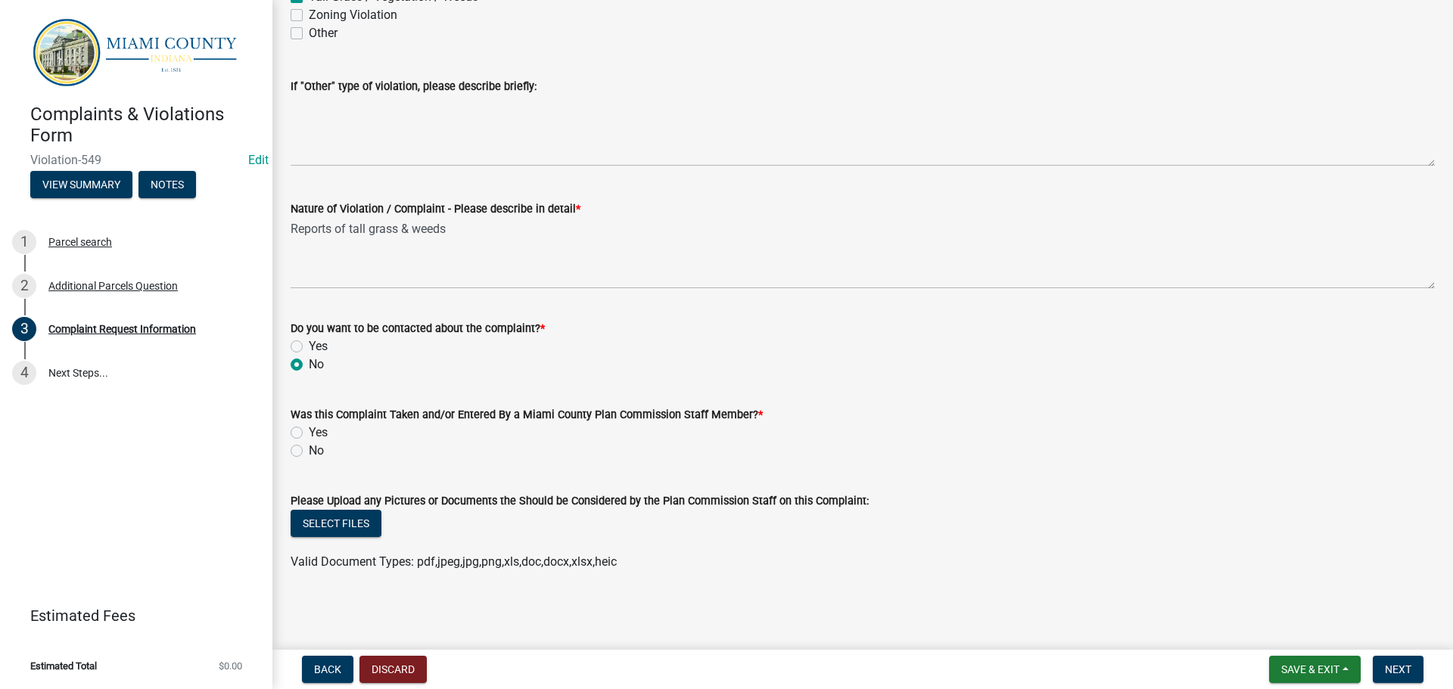
click at [309, 431] on label "Yes" at bounding box center [318, 433] width 19 height 18
click at [309, 431] on input "Yes" at bounding box center [314, 429] width 10 height 10
radio input "true"
click at [1392, 673] on span "Next" at bounding box center [1398, 670] width 26 height 12
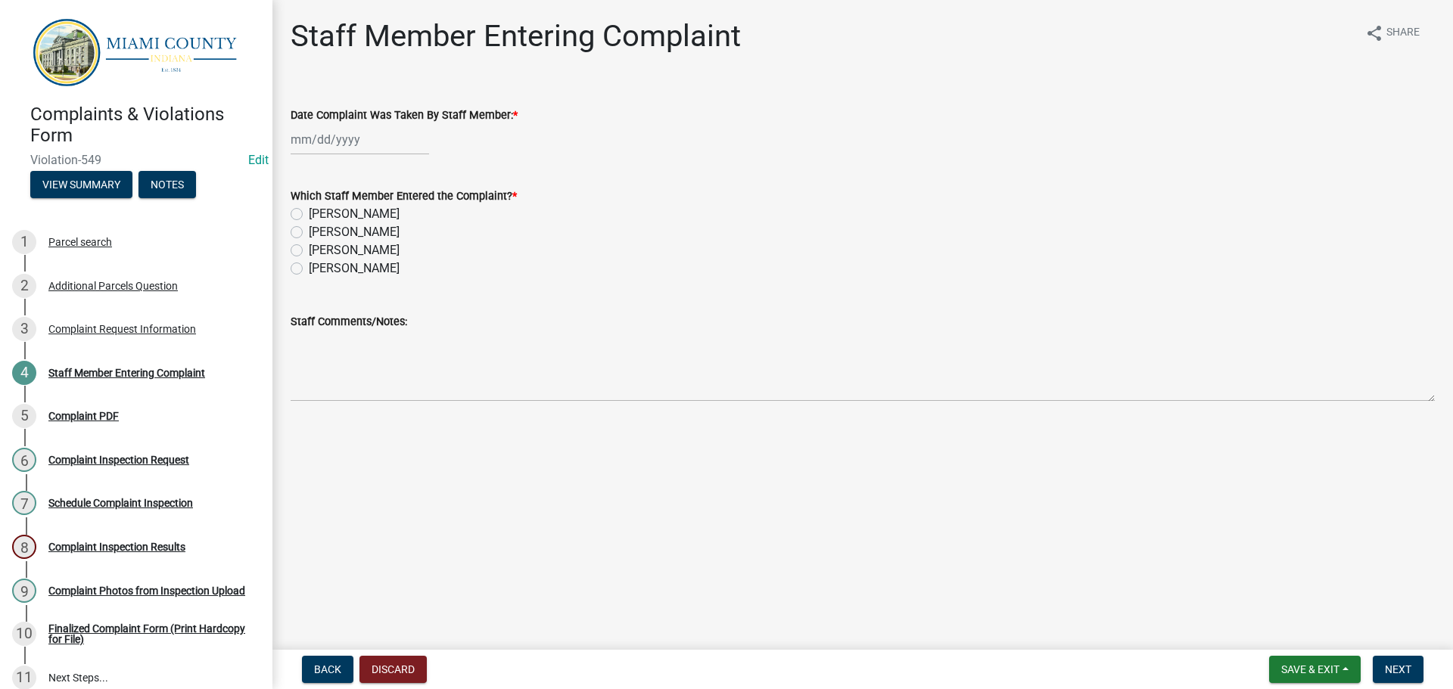
click at [338, 133] on div at bounding box center [360, 139] width 139 height 31
select select "8"
select select "2025"
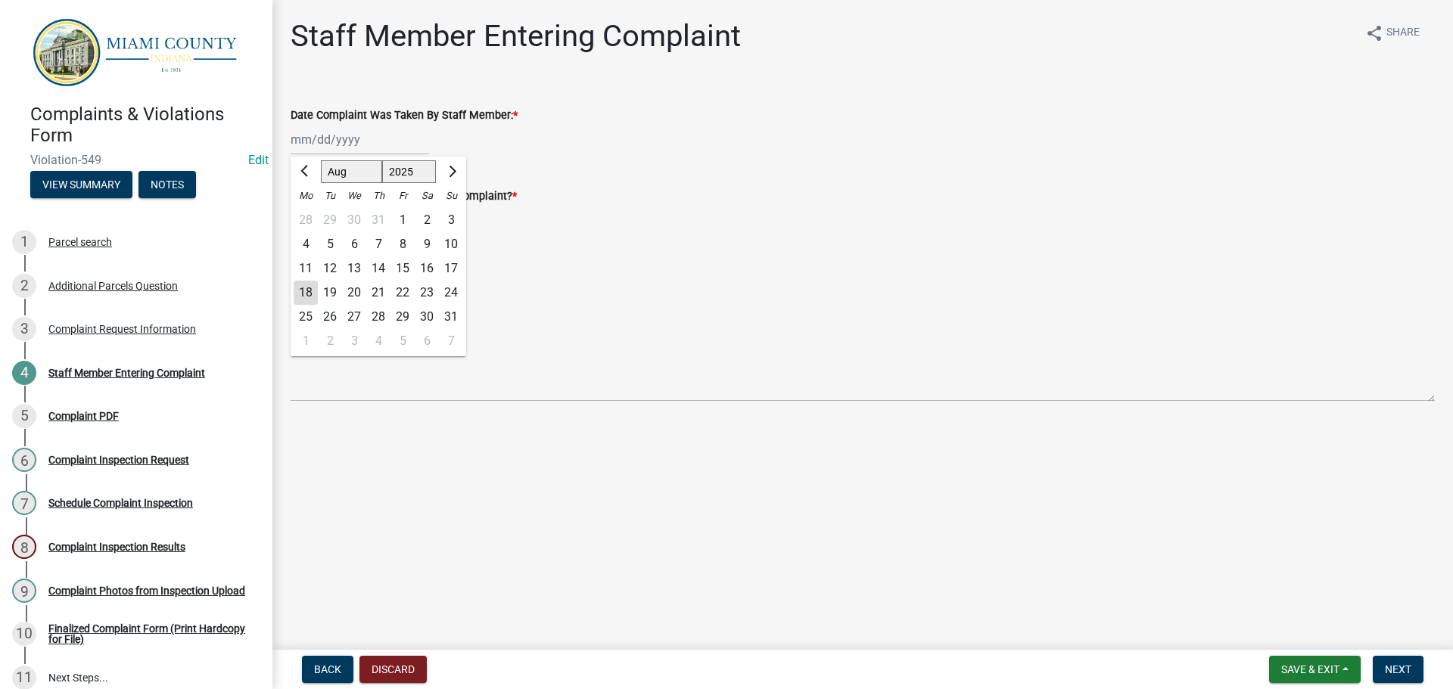
click at [406, 269] on div "15" at bounding box center [403, 269] width 24 height 24
type input "08/15/2025"
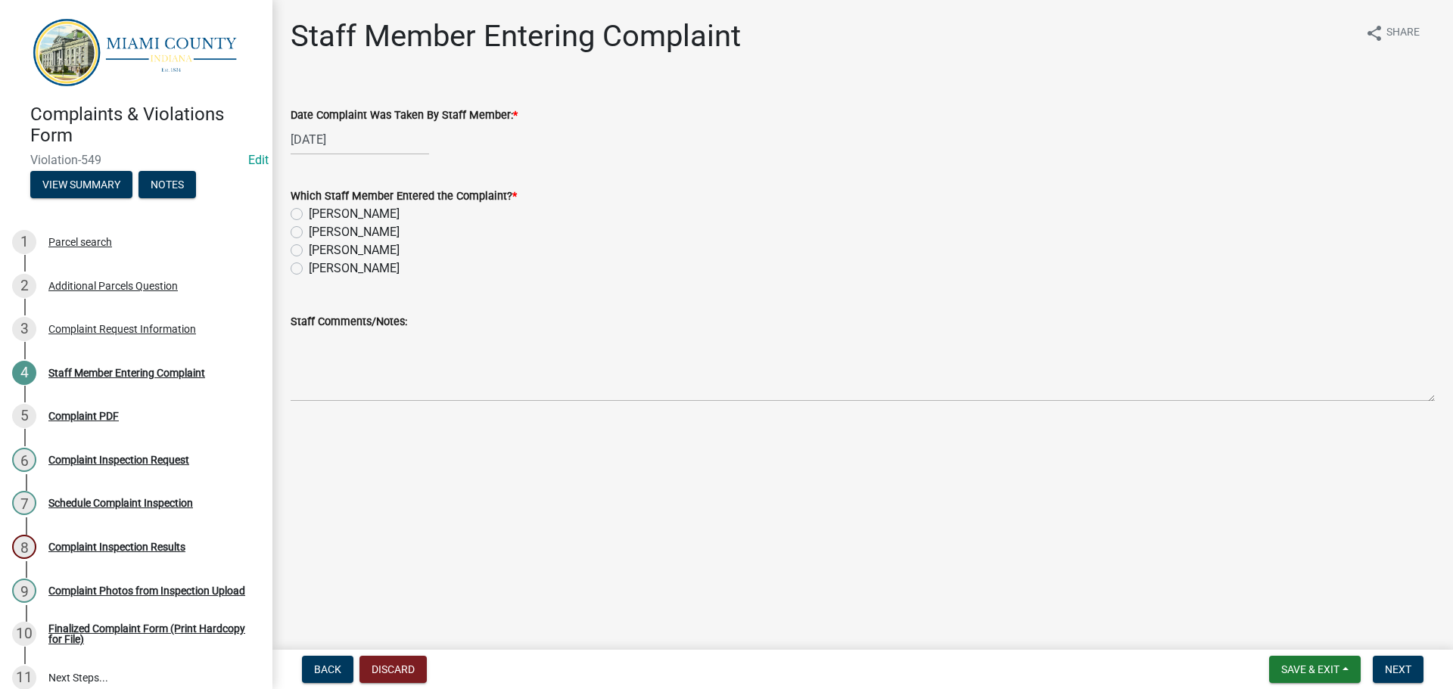
click at [309, 251] on label "[PERSON_NAME]" at bounding box center [354, 250] width 91 height 18
click at [309, 251] on input "[PERSON_NAME]" at bounding box center [314, 246] width 10 height 10
radio input "true"
click at [1394, 665] on span "Next" at bounding box center [1398, 670] width 26 height 12
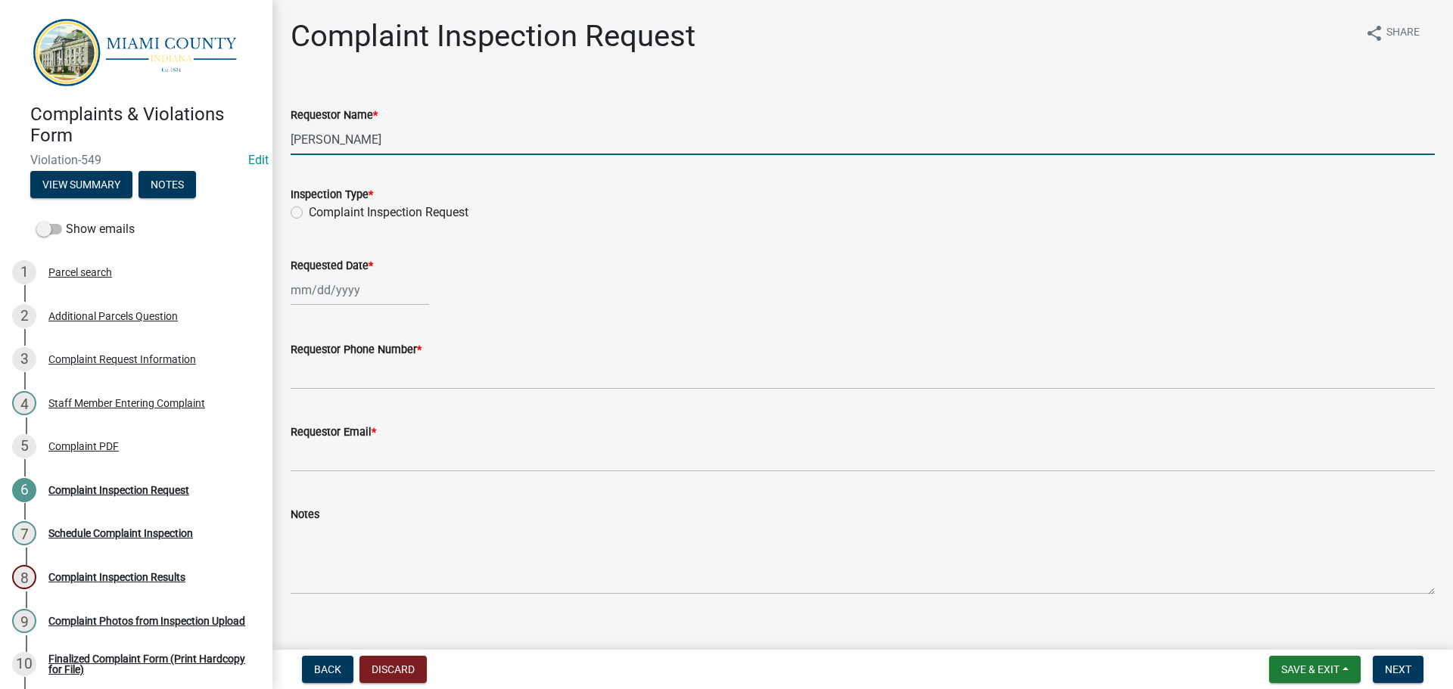
drag, startPoint x: 330, startPoint y: 126, endPoint x: 288, endPoint y: 125, distance: 41.6
click at [288, 125] on div "Requestor Name * Brooklyn Thomas" at bounding box center [862, 120] width 1167 height 70
type input "B"
type input "Vernon Robinson"
click at [309, 210] on label "Complaint Inspection Request" at bounding box center [389, 213] width 160 height 18
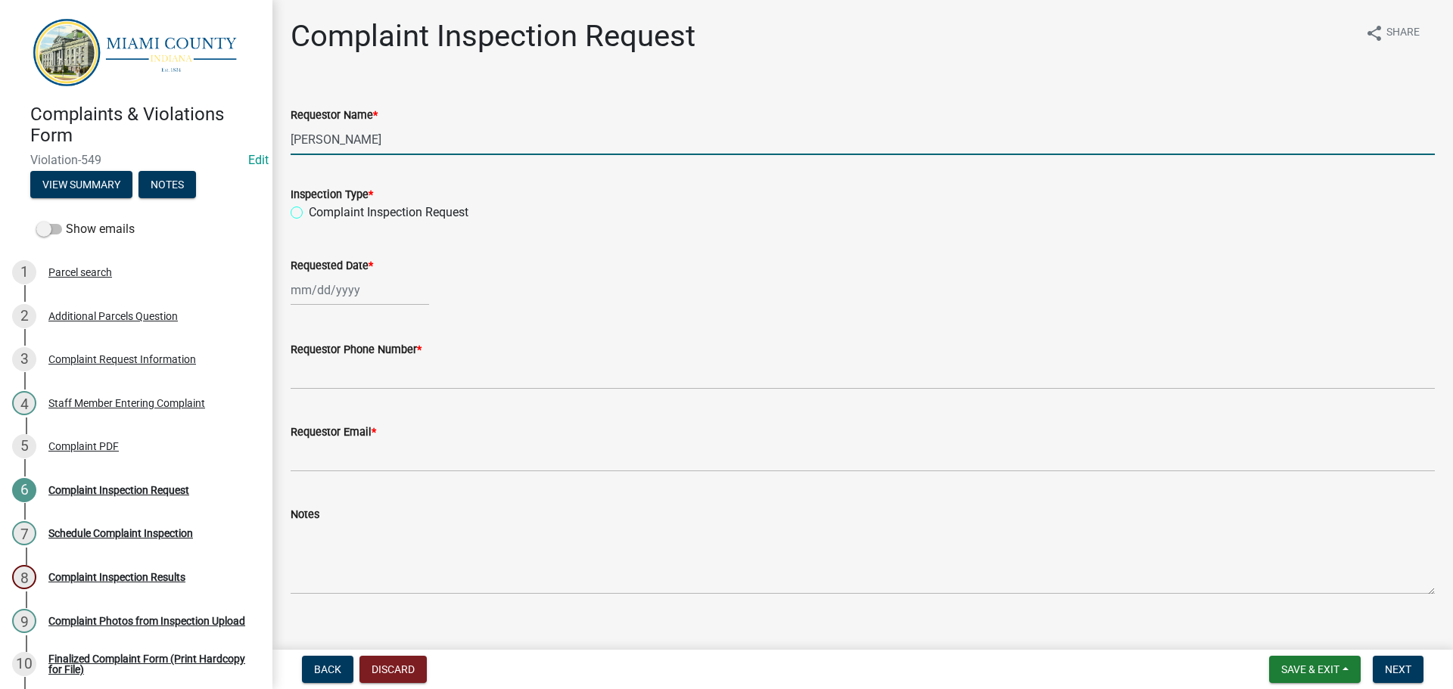
click at [309, 210] on input "Complaint Inspection Request" at bounding box center [314, 209] width 10 height 10
radio input "true"
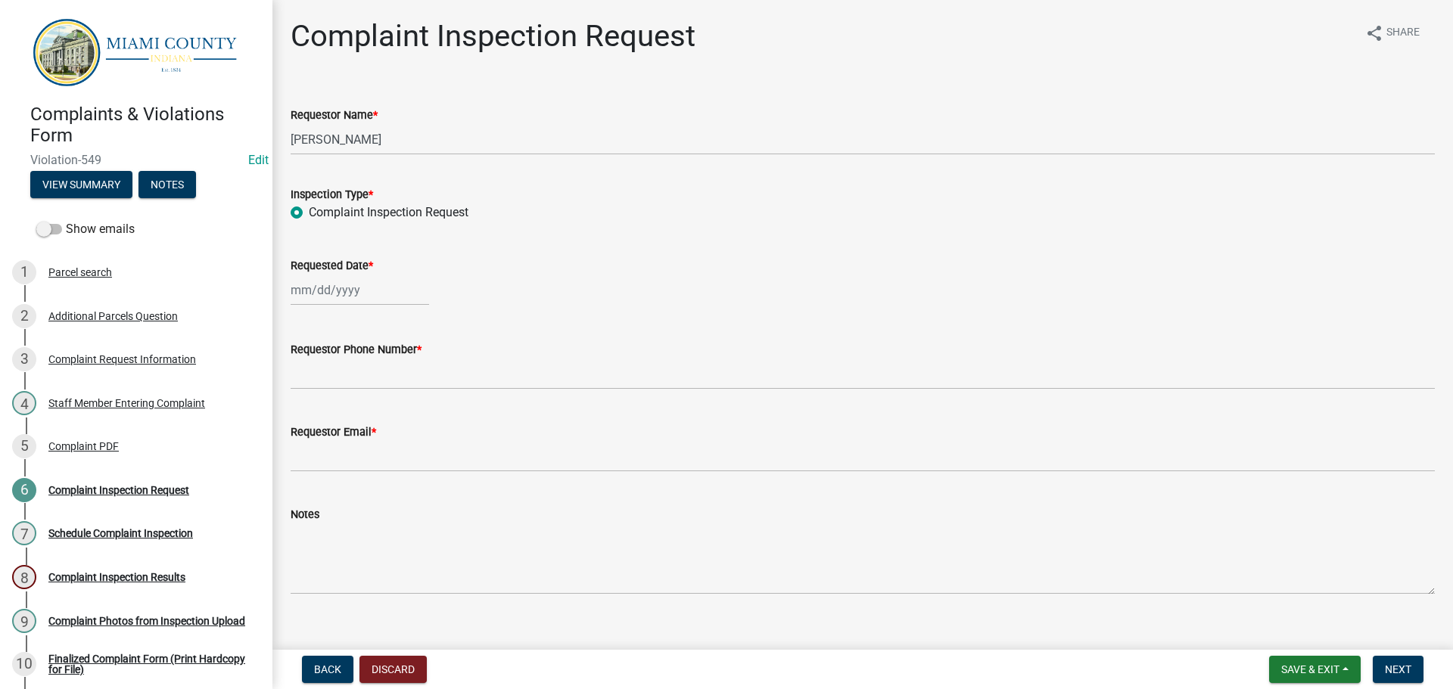
select select "8"
select select "2025"
click at [328, 289] on div "Jan Feb Mar Apr May Jun Jul Aug Sep Oct Nov Dec 1525 1526 1527 1528 1529 1530 1…" at bounding box center [360, 290] width 139 height 31
click at [399, 454] on div "22" at bounding box center [403, 443] width 24 height 24
type input "08/22/2025"
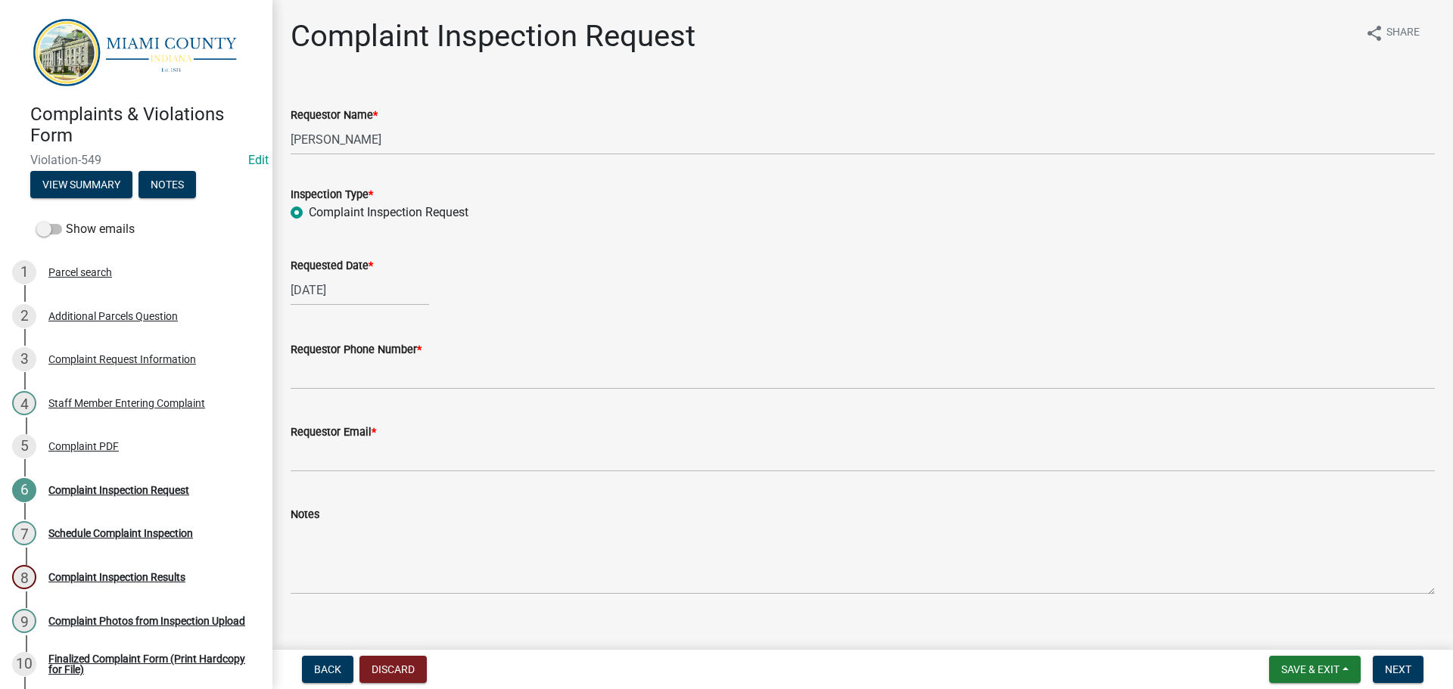
click at [369, 297] on div "08/22/2025" at bounding box center [360, 290] width 139 height 31
select select "8"
select select "2025"
click at [310, 446] on div "18" at bounding box center [306, 443] width 24 height 24
type input "[DATE]"
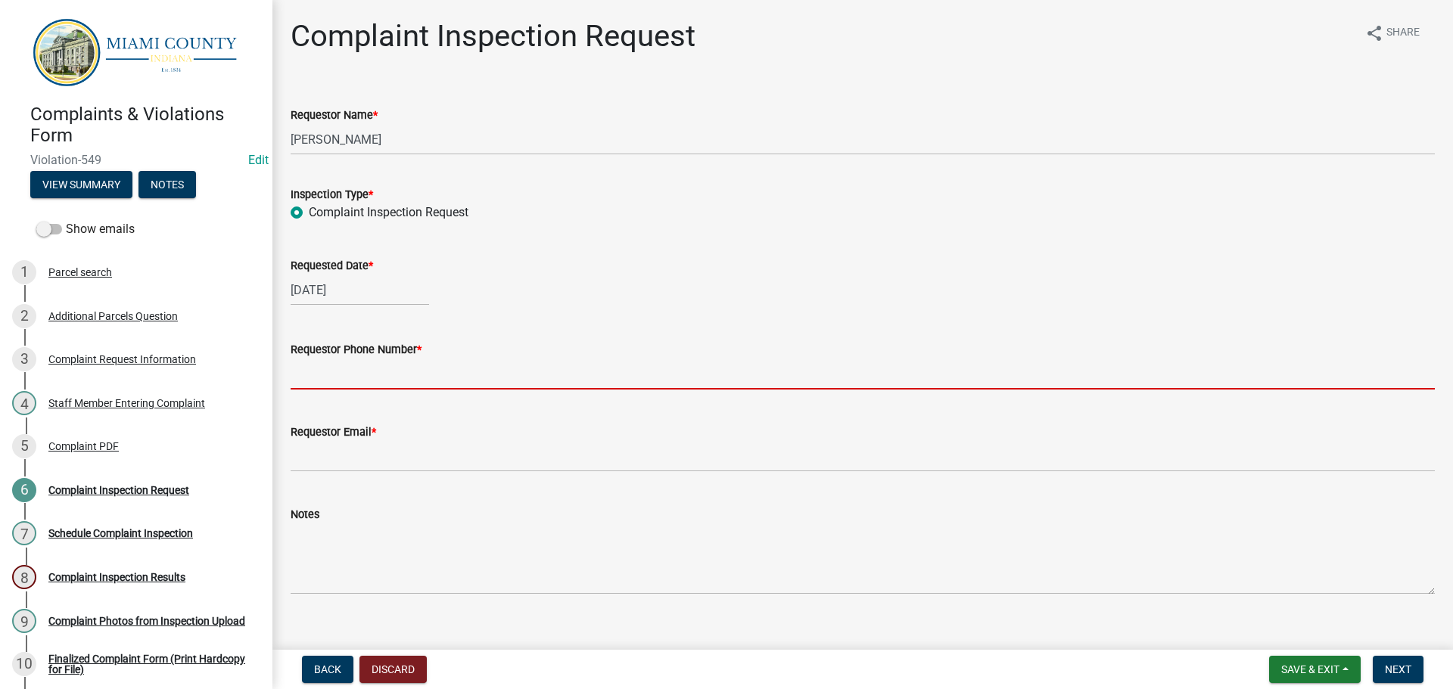
click at [363, 378] on input "Requestor Phone Number *" at bounding box center [863, 374] width 1144 height 31
type input "000-000-0000"
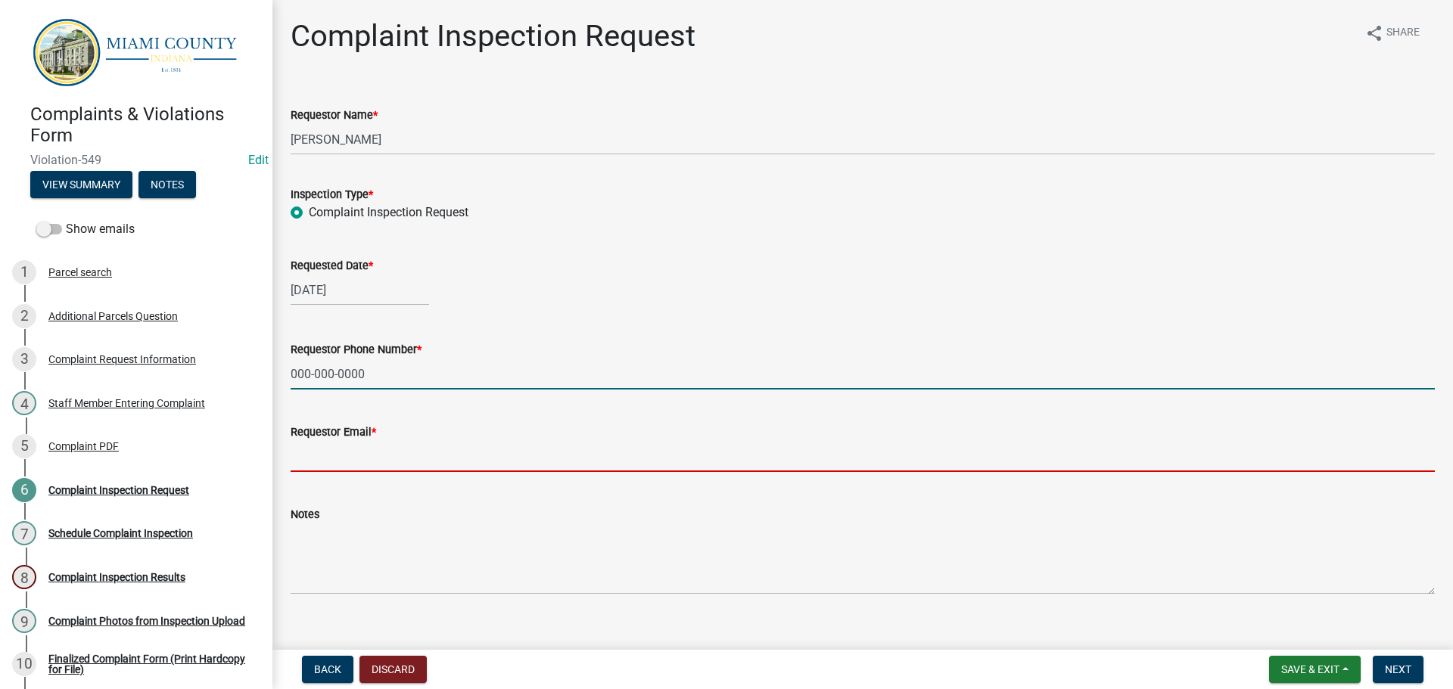
click at [355, 468] on input "Requestor Email *" at bounding box center [863, 456] width 1144 height 31
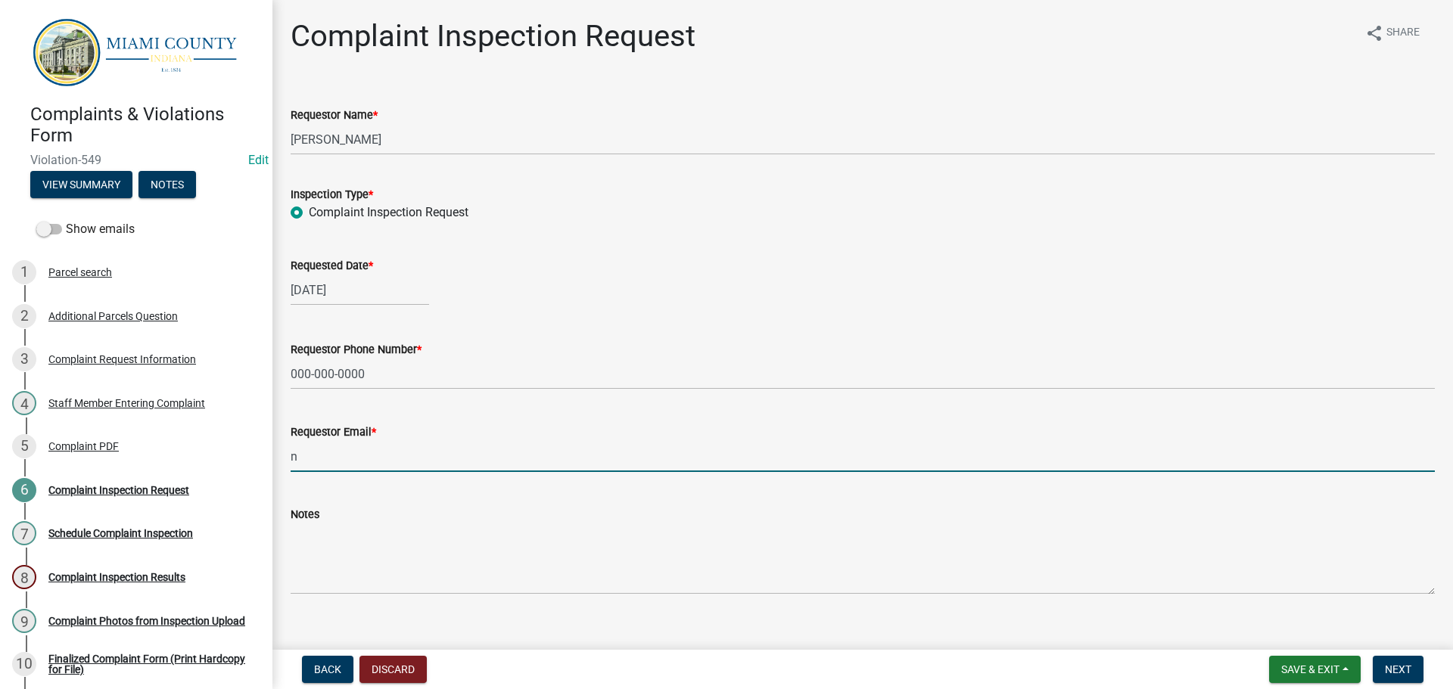
type input "nomail@nomail.com"
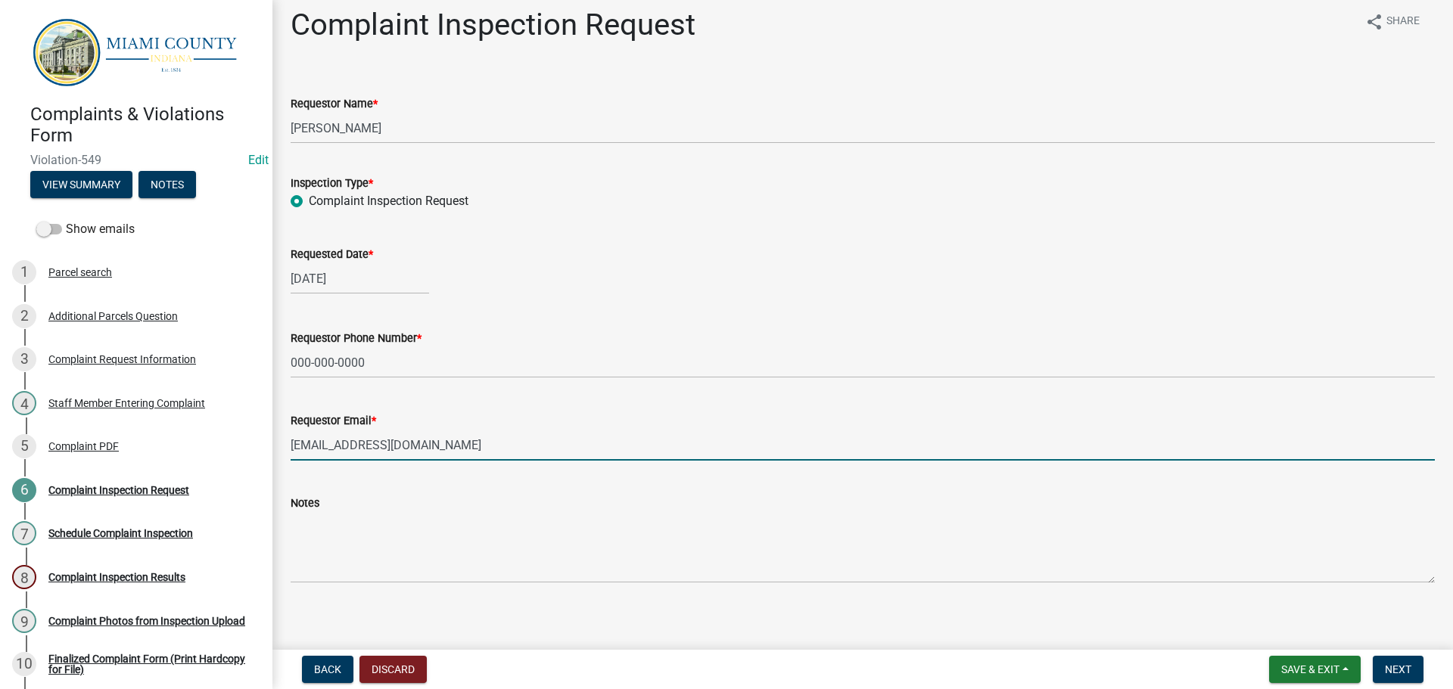
scroll to position [22, 0]
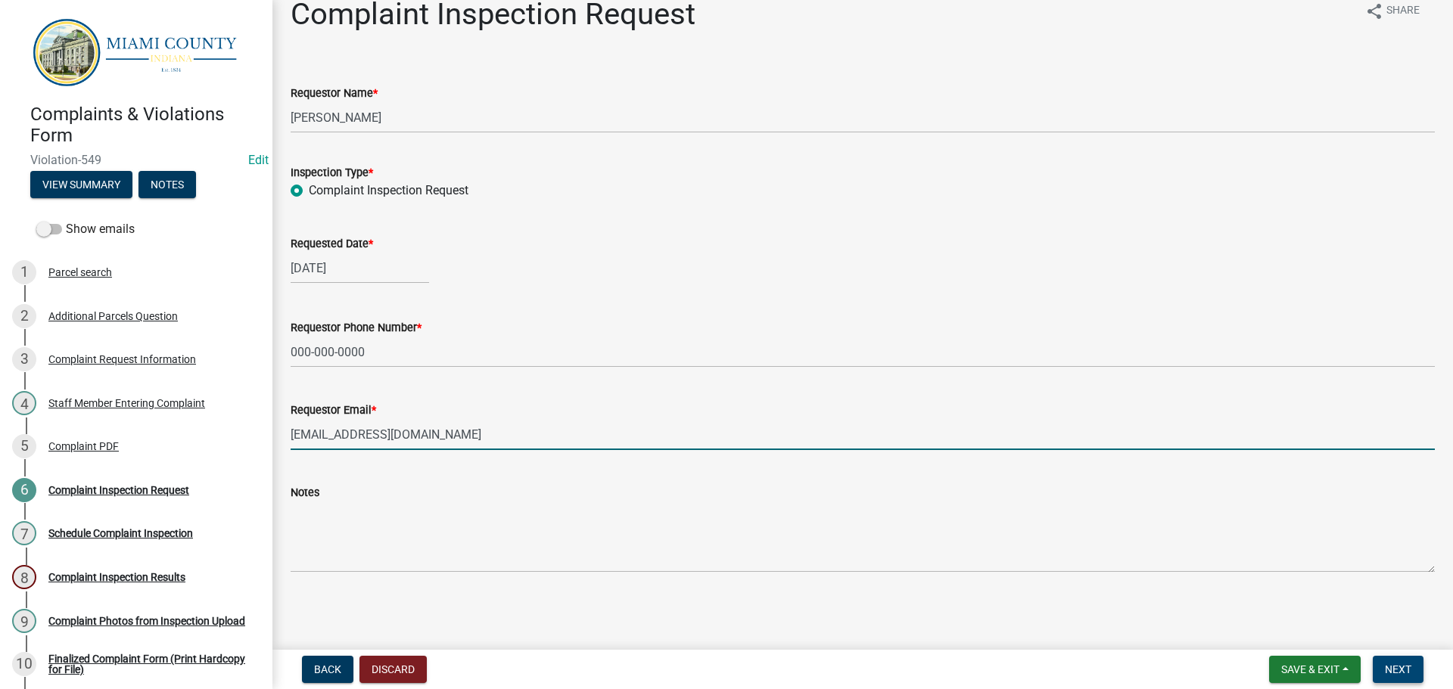
click at [1409, 675] on span "Next" at bounding box center [1398, 670] width 26 height 12
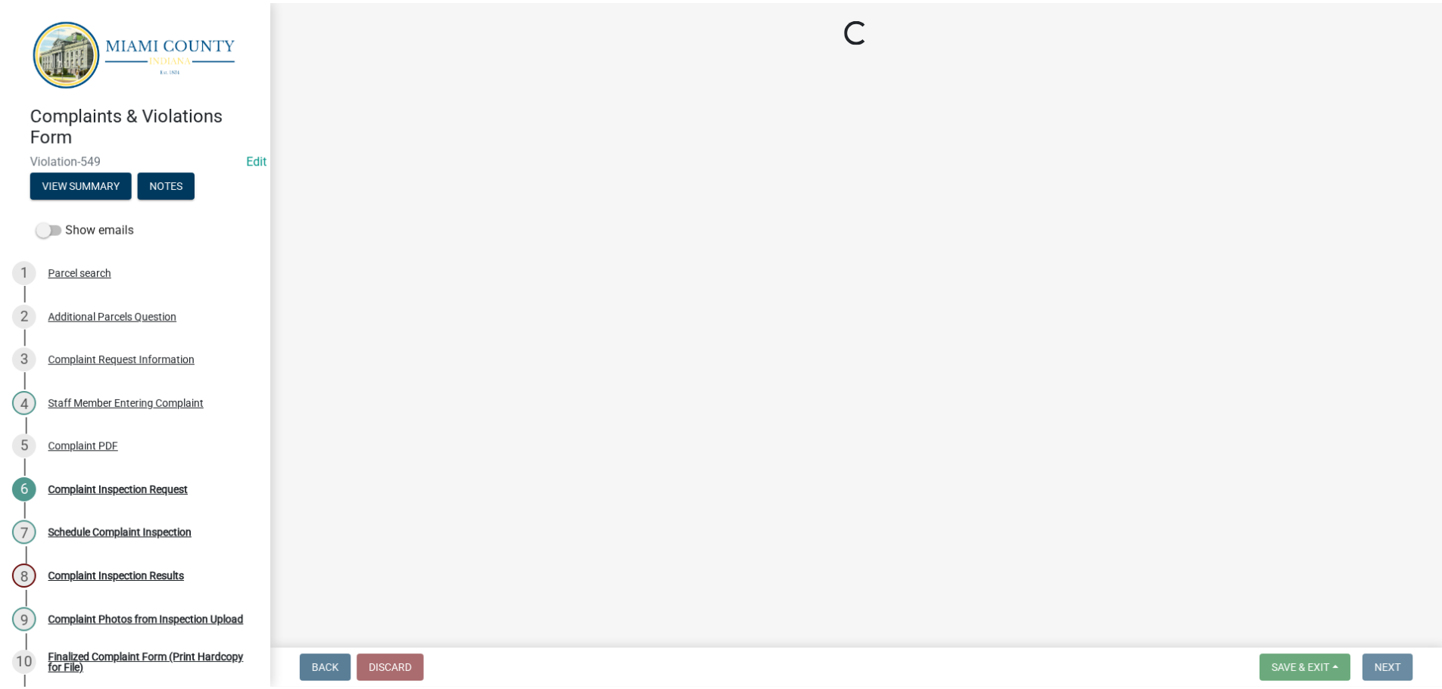
scroll to position [0, 0]
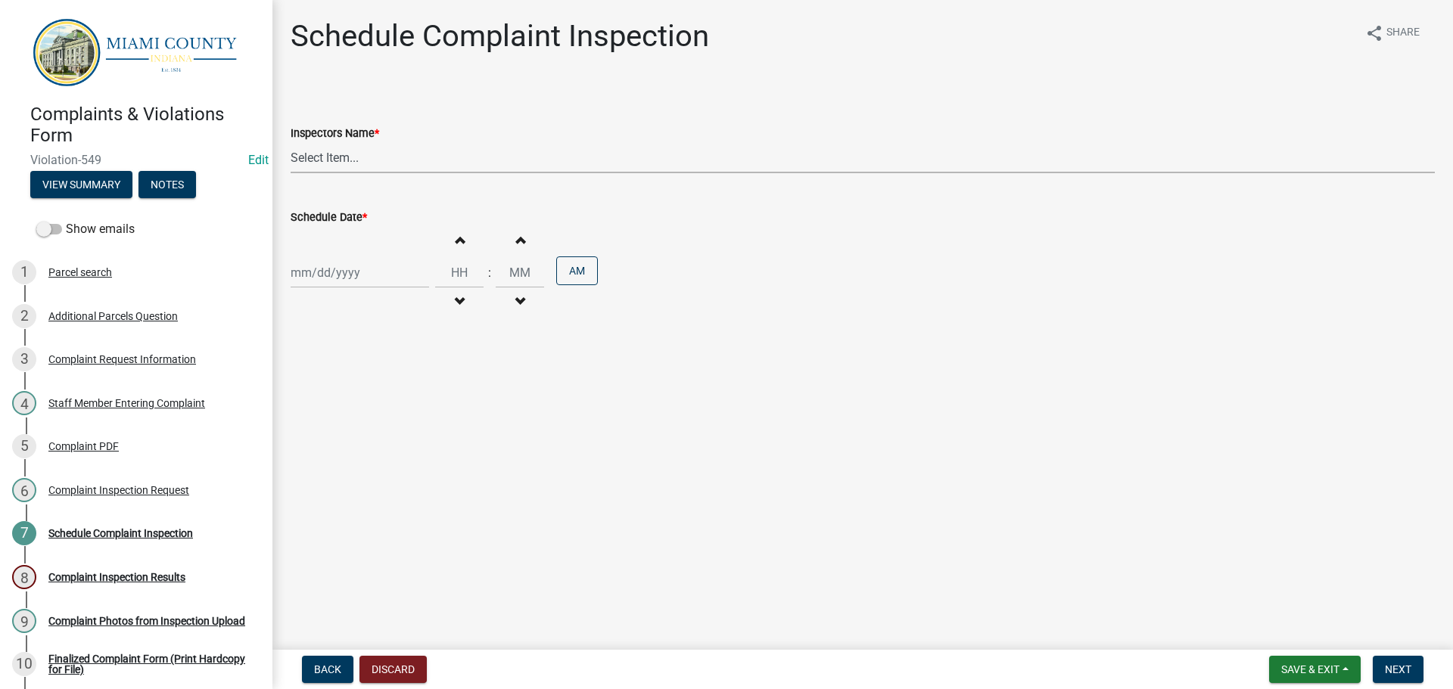
click at [484, 169] on select "Select Item... bmthomas (Brooklyn Thomas) croser (Corey) megangipson (Megan Gip…" at bounding box center [863, 157] width 1144 height 31
select select "0324ce59-dc13-463c-88f6-21718b6e040a"
click at [291, 142] on select "Select Item... bmthomas (Brooklyn Thomas) croser (Corey) megangipson (Megan Gip…" at bounding box center [863, 157] width 1144 height 31
click at [377, 274] on div at bounding box center [360, 272] width 139 height 31
select select "8"
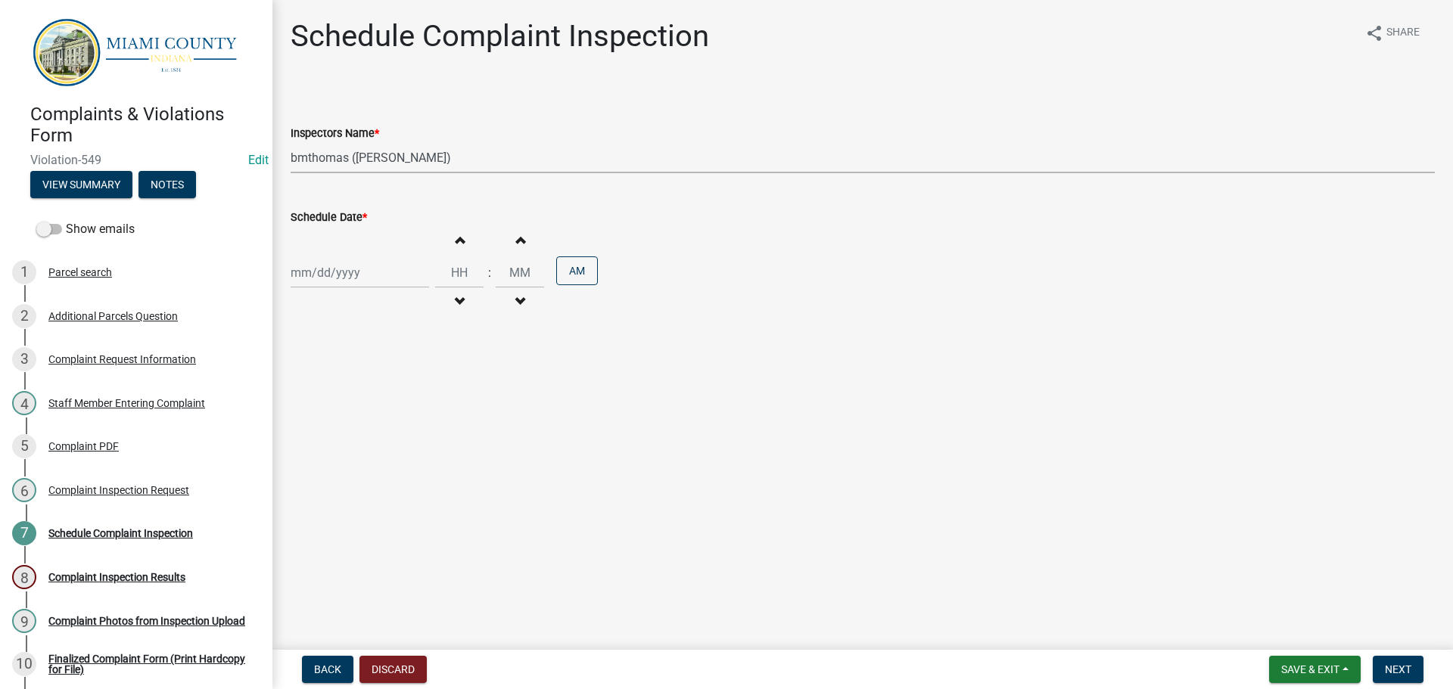
select select "2025"
click at [308, 426] on div "18" at bounding box center [306, 426] width 24 height 24
type input "[DATE]"
click at [511, 249] on button "Increment minutes" at bounding box center [520, 239] width 32 height 27
type input "12"
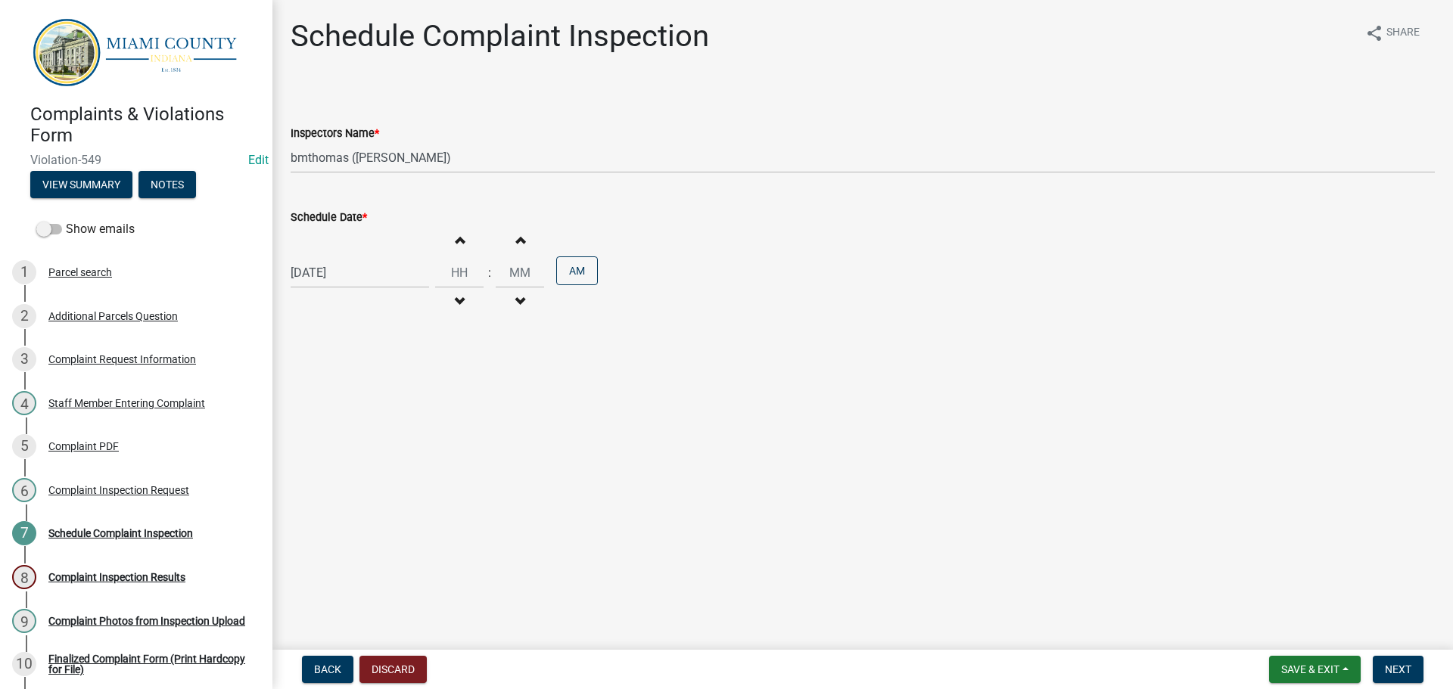
type input "01"
click at [1391, 668] on span "Next" at bounding box center [1398, 670] width 26 height 12
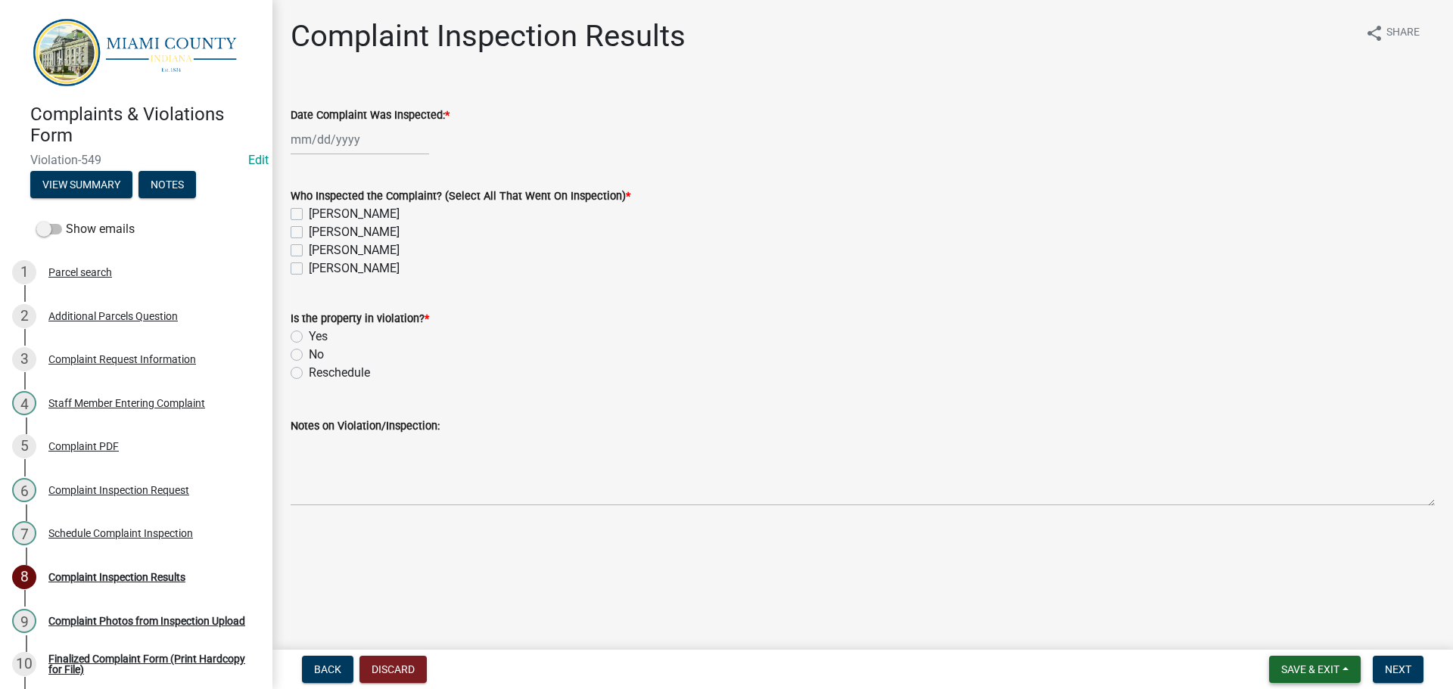
click at [1302, 667] on span "Save & Exit" at bounding box center [1310, 670] width 58 height 12
click at [1284, 629] on button "Save & Exit" at bounding box center [1300, 630] width 121 height 36
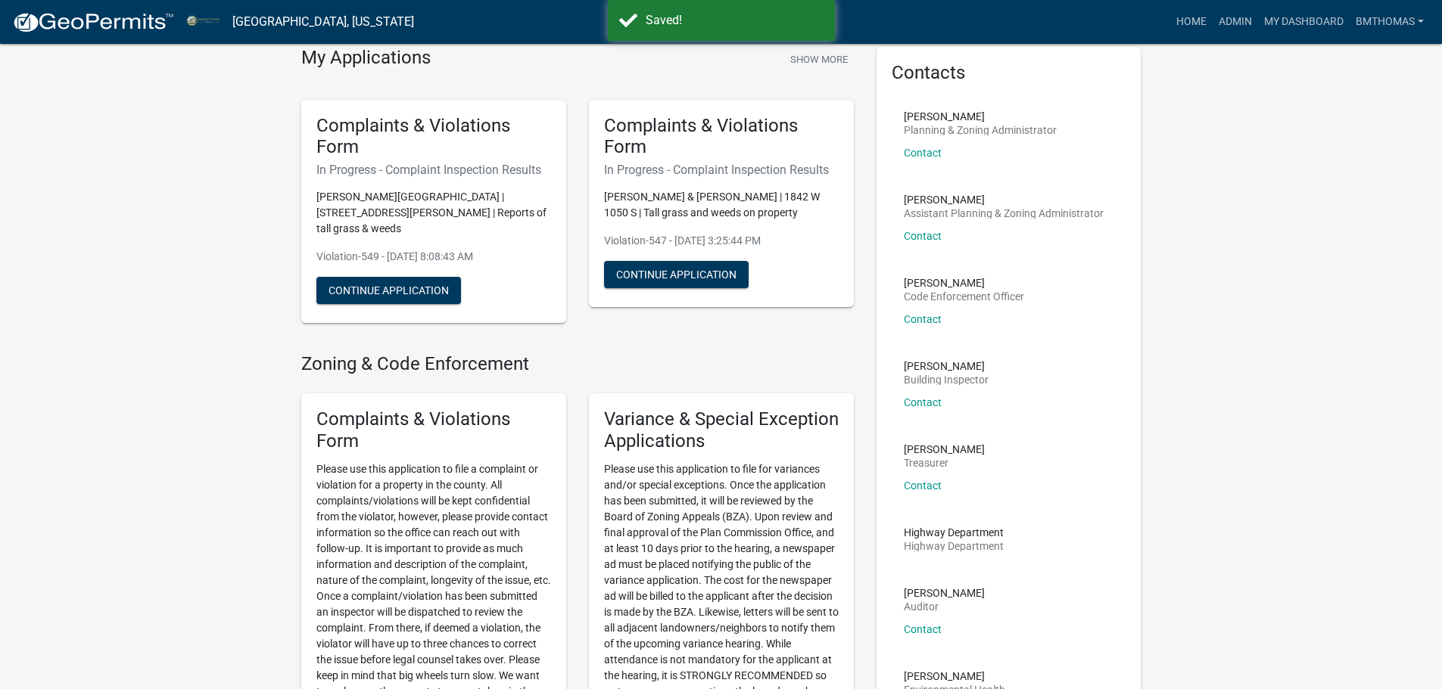
scroll to position [378, 0]
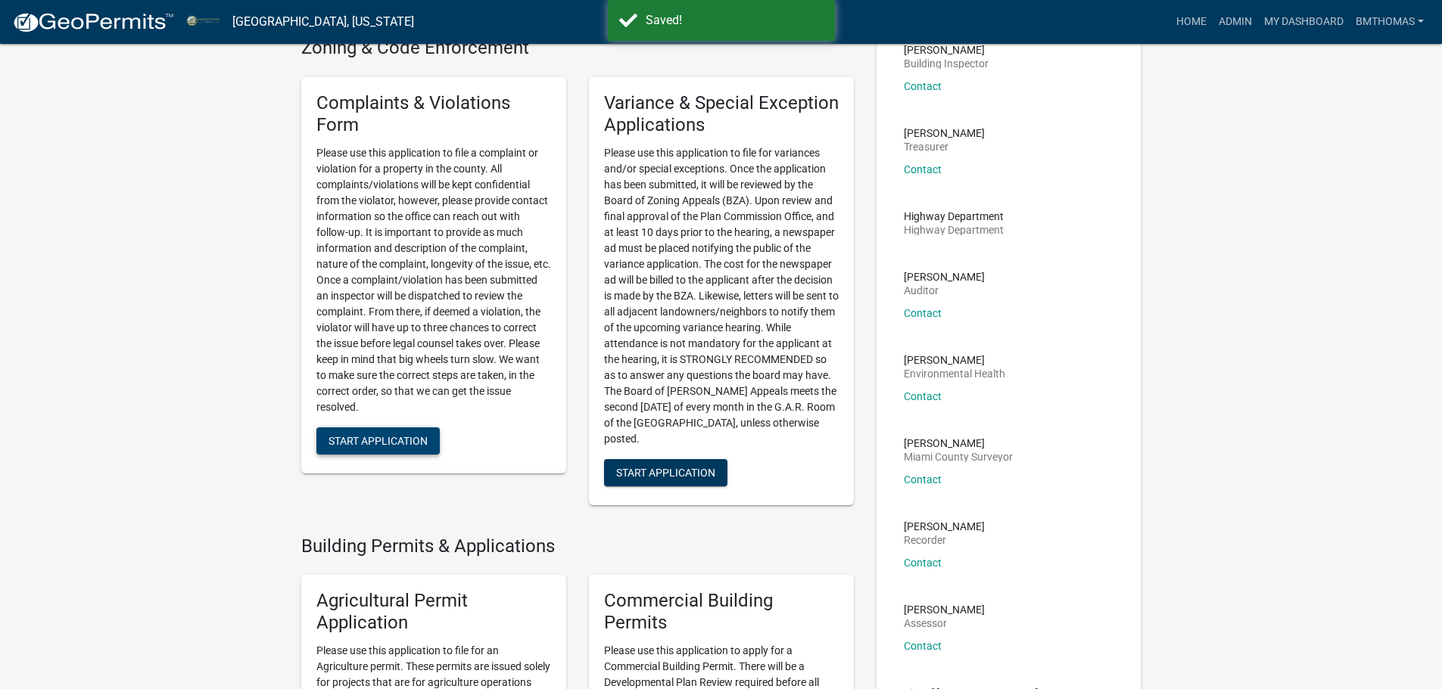
click at [370, 434] on span "Start Application" at bounding box center [377, 440] width 99 height 12
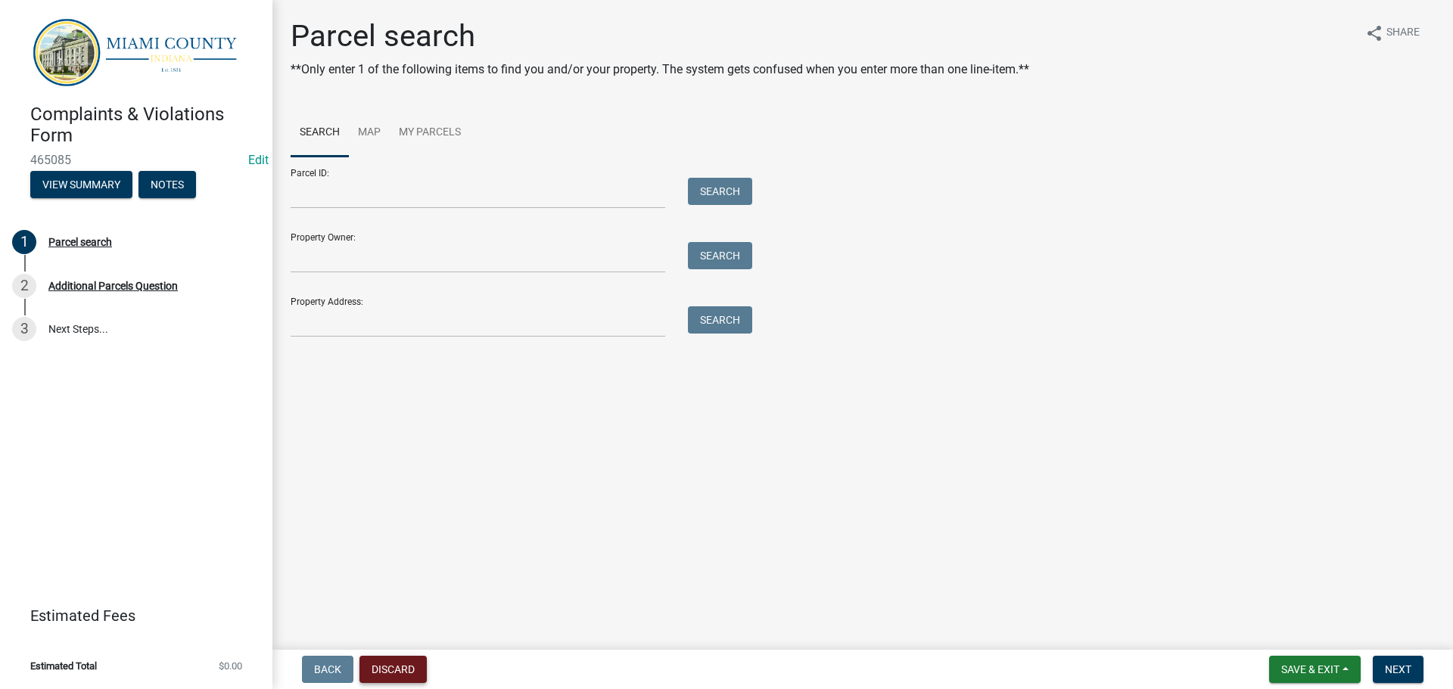
click at [399, 674] on button "Discard" at bounding box center [393, 669] width 67 height 27
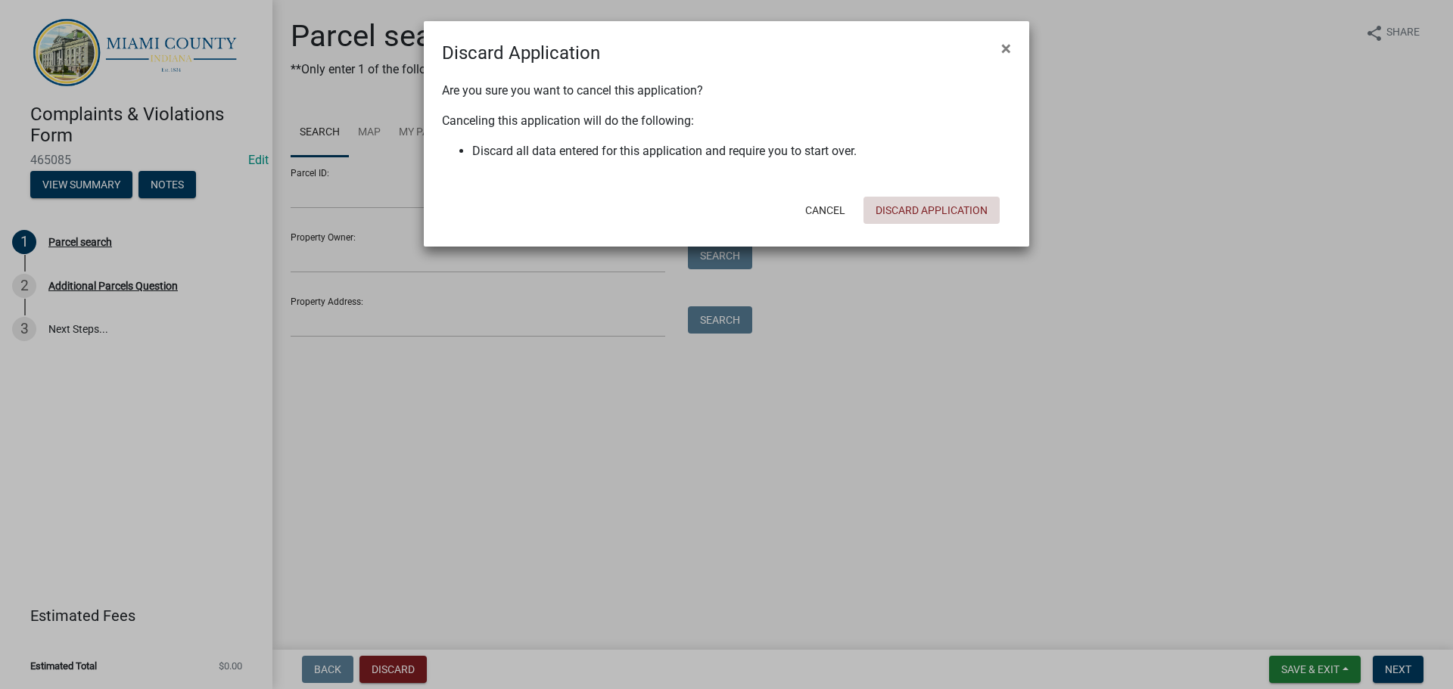
click at [935, 214] on button "Discard Application" at bounding box center [932, 210] width 136 height 27
